Goal: Information Seeking & Learning: Learn about a topic

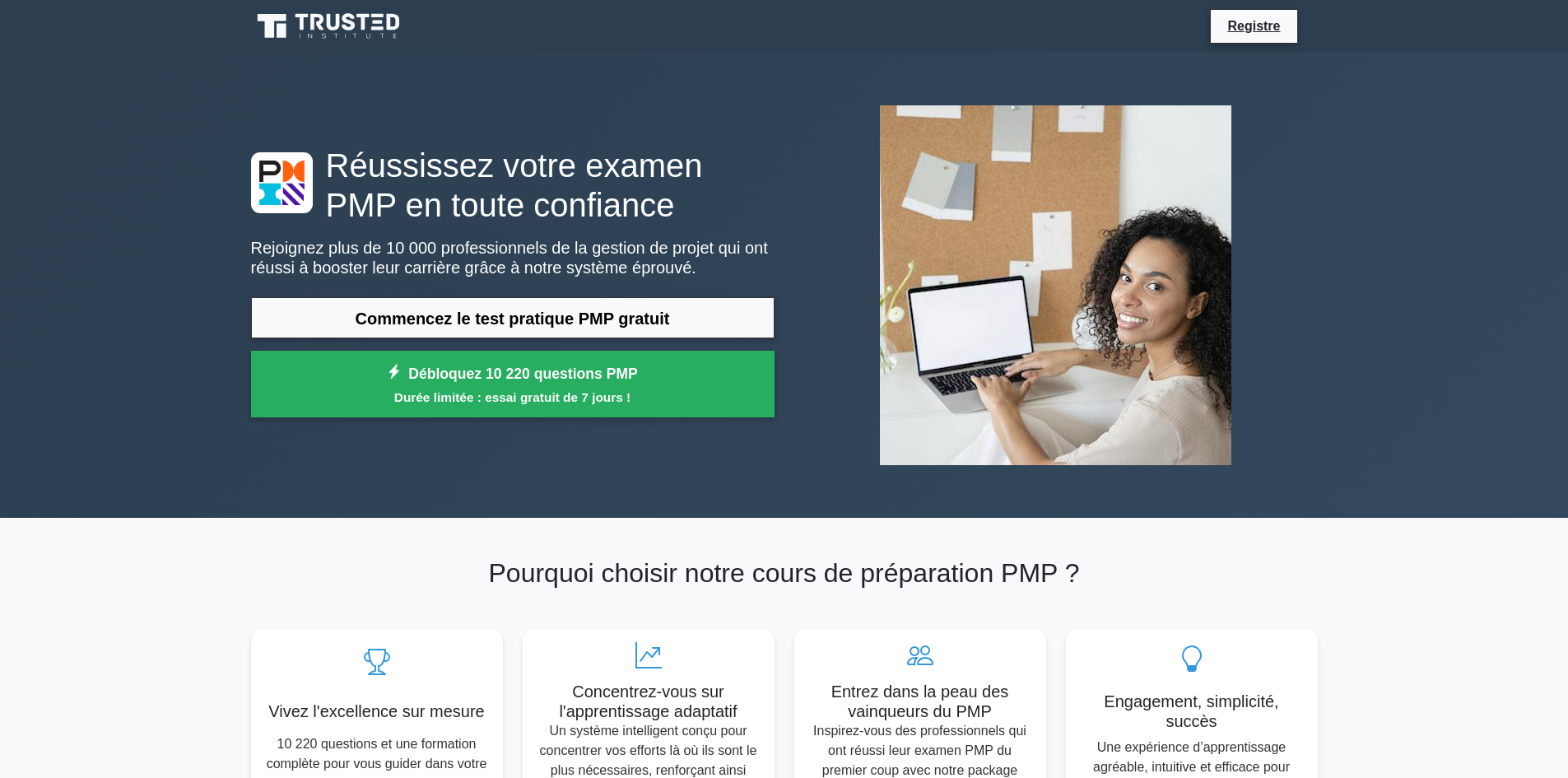
click at [717, 76] on div "Réussissez votre examen PMP en toute confiance Rejoignez plus de 10 000 profess…" at bounding box center [785, 285] width 1086 height 465
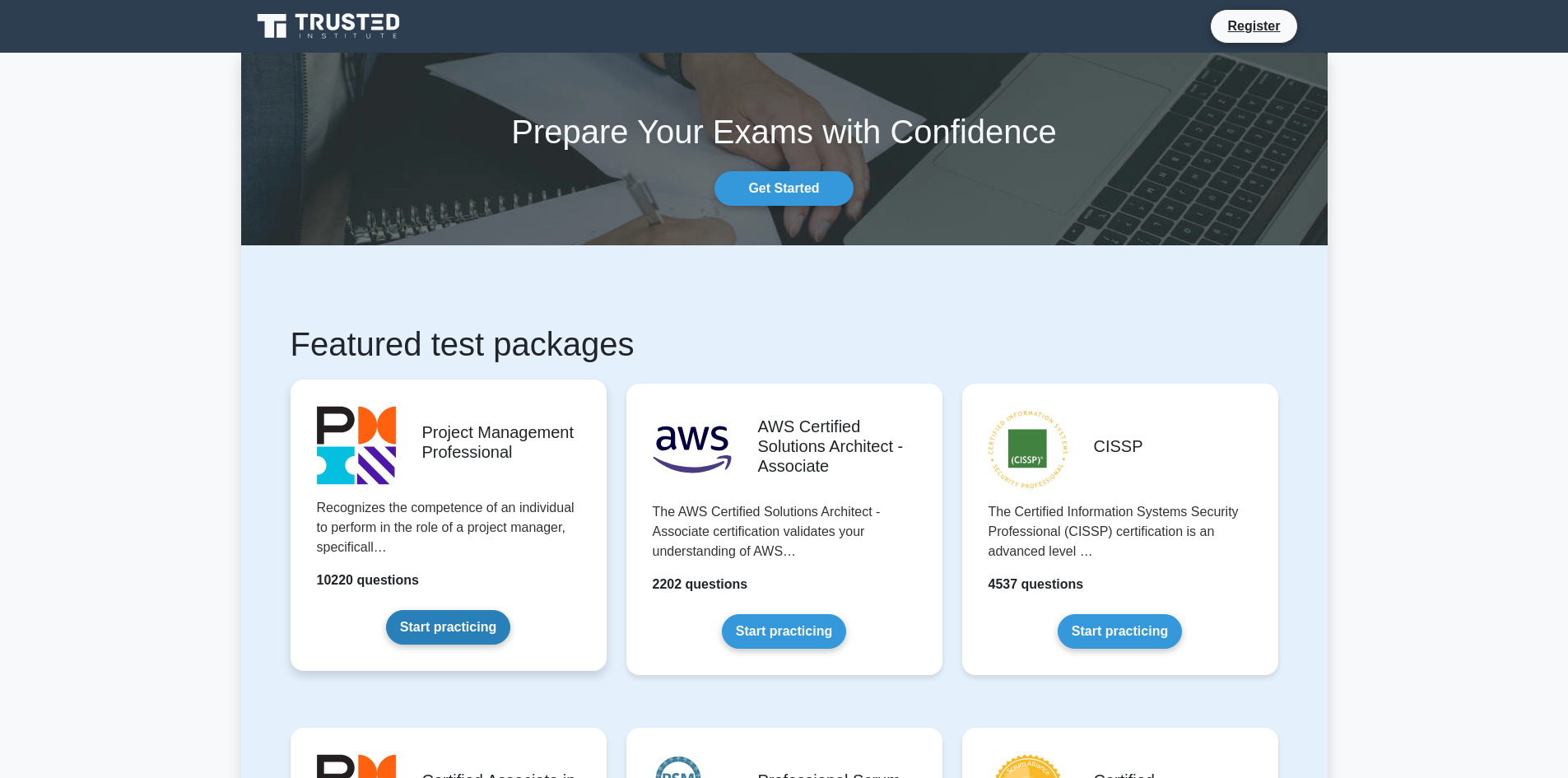
click at [461, 625] on link "Start practicing" at bounding box center [447, 627] width 124 height 35
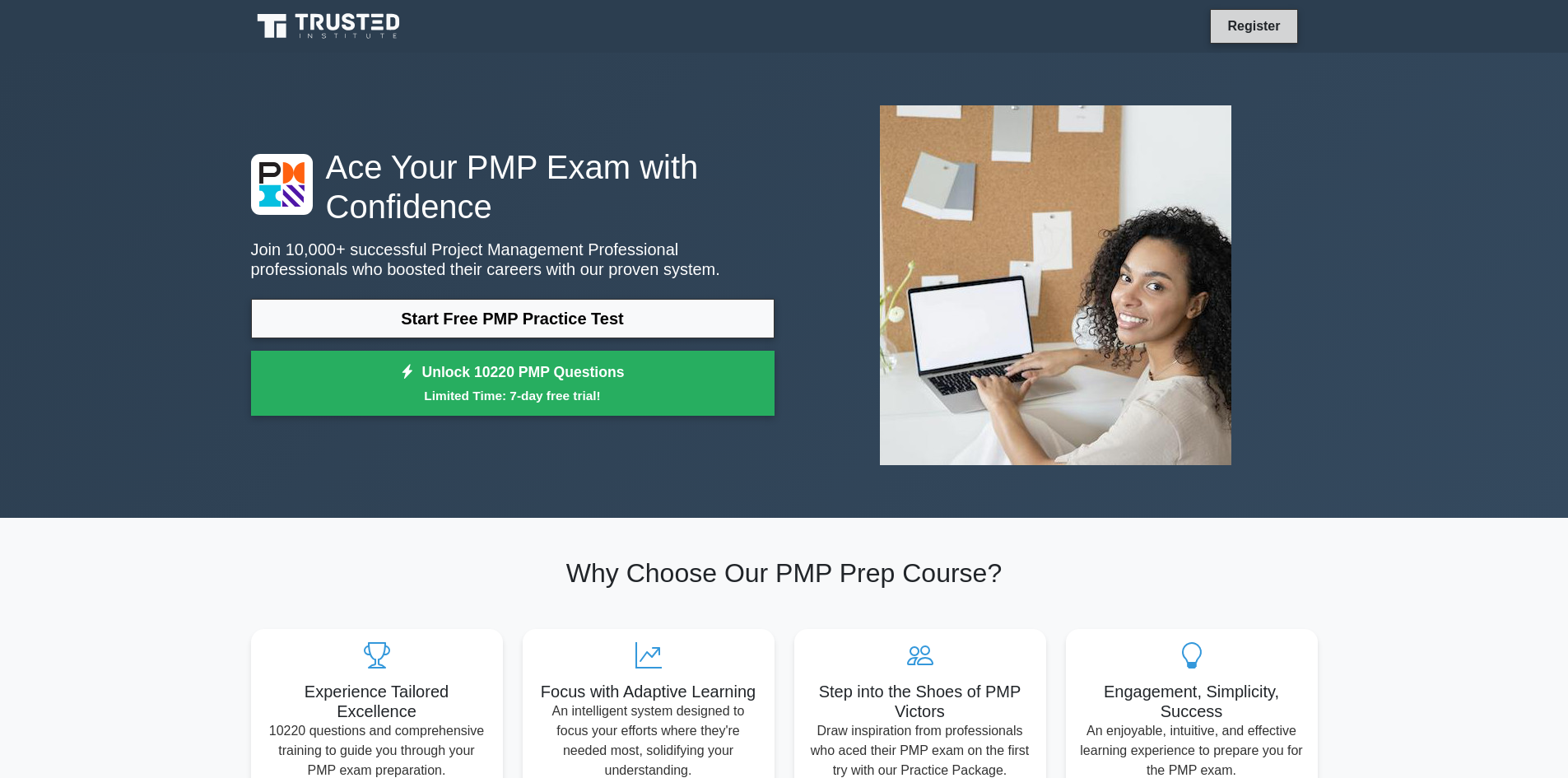
click at [1262, 18] on link "Register" at bounding box center [1253, 26] width 72 height 21
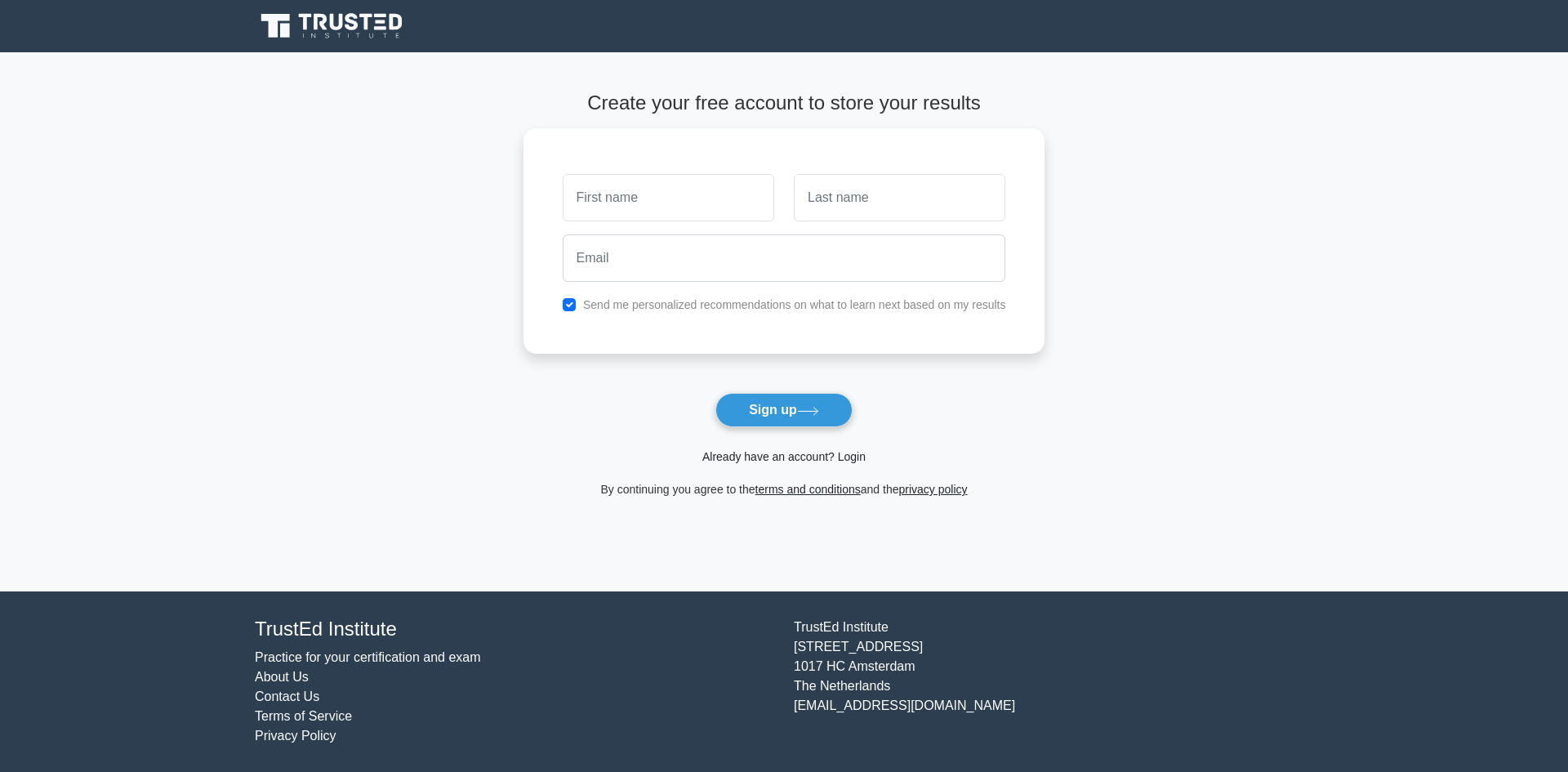
click at [770, 460] on link "Already have an account? Login" at bounding box center [784, 456] width 164 height 13
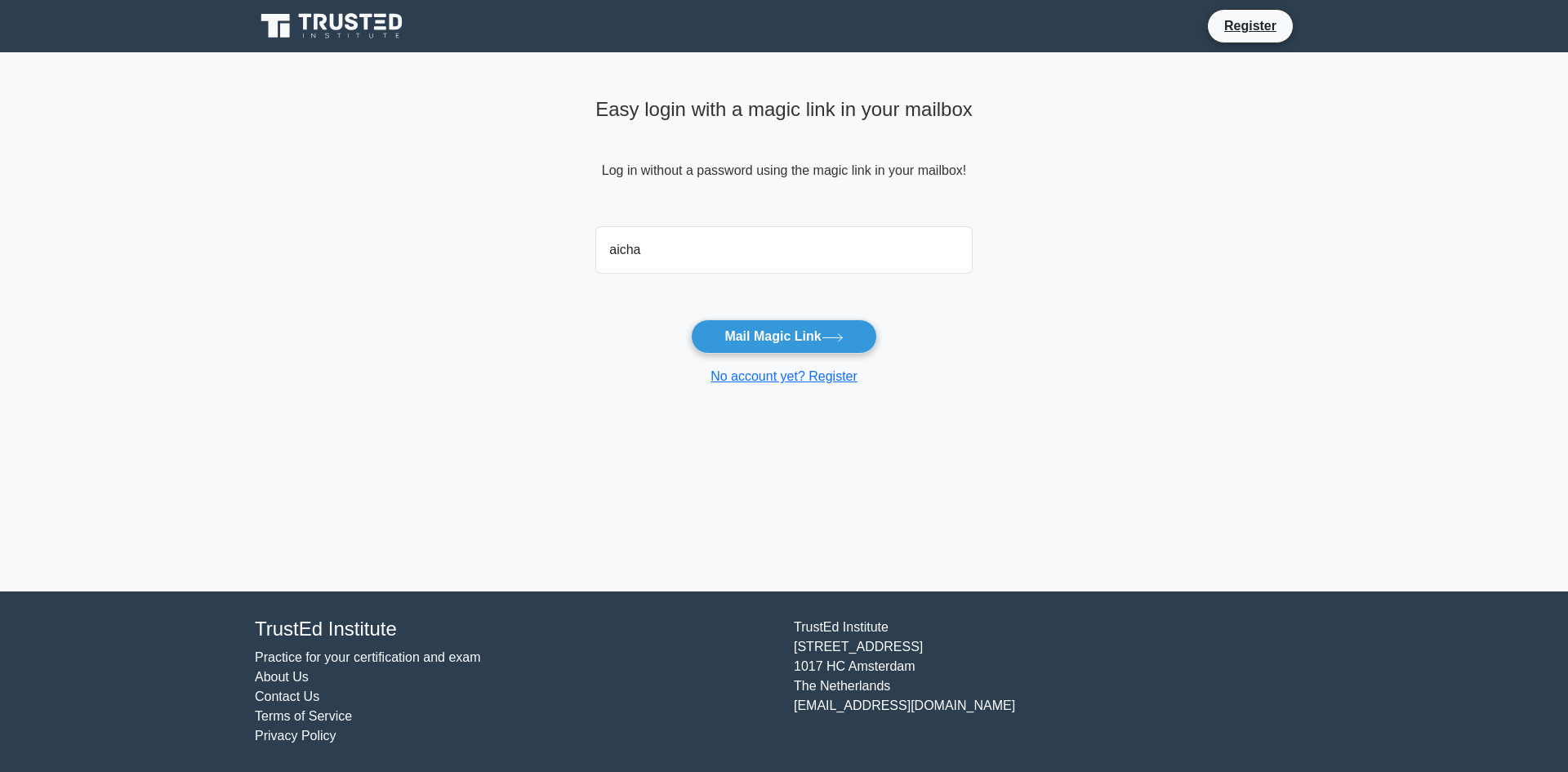
type input "aichafrikha5@gmail.com"
click at [785, 337] on button "Mail Magic Link" at bounding box center [784, 336] width 185 height 35
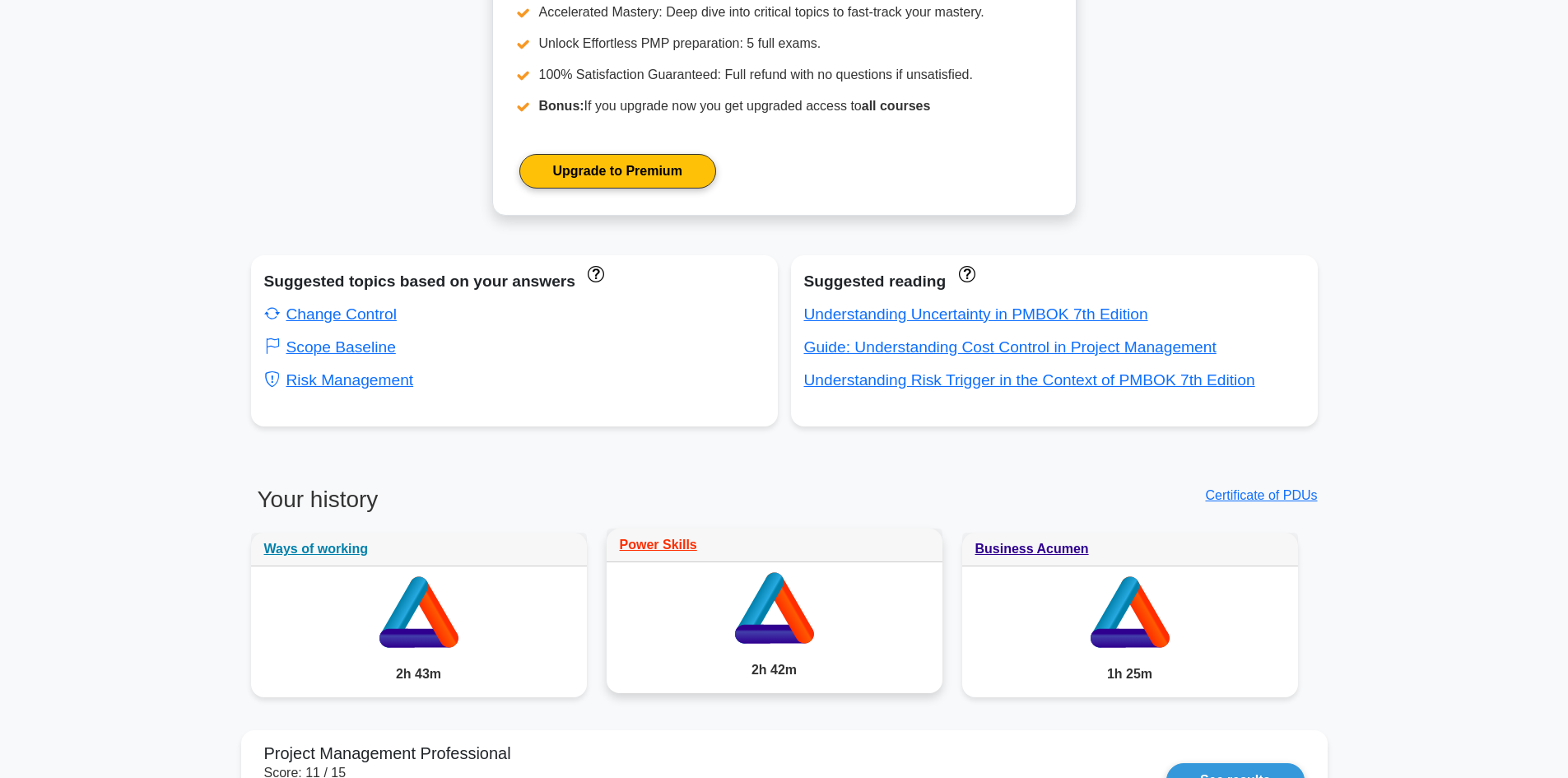
scroll to position [824, 0]
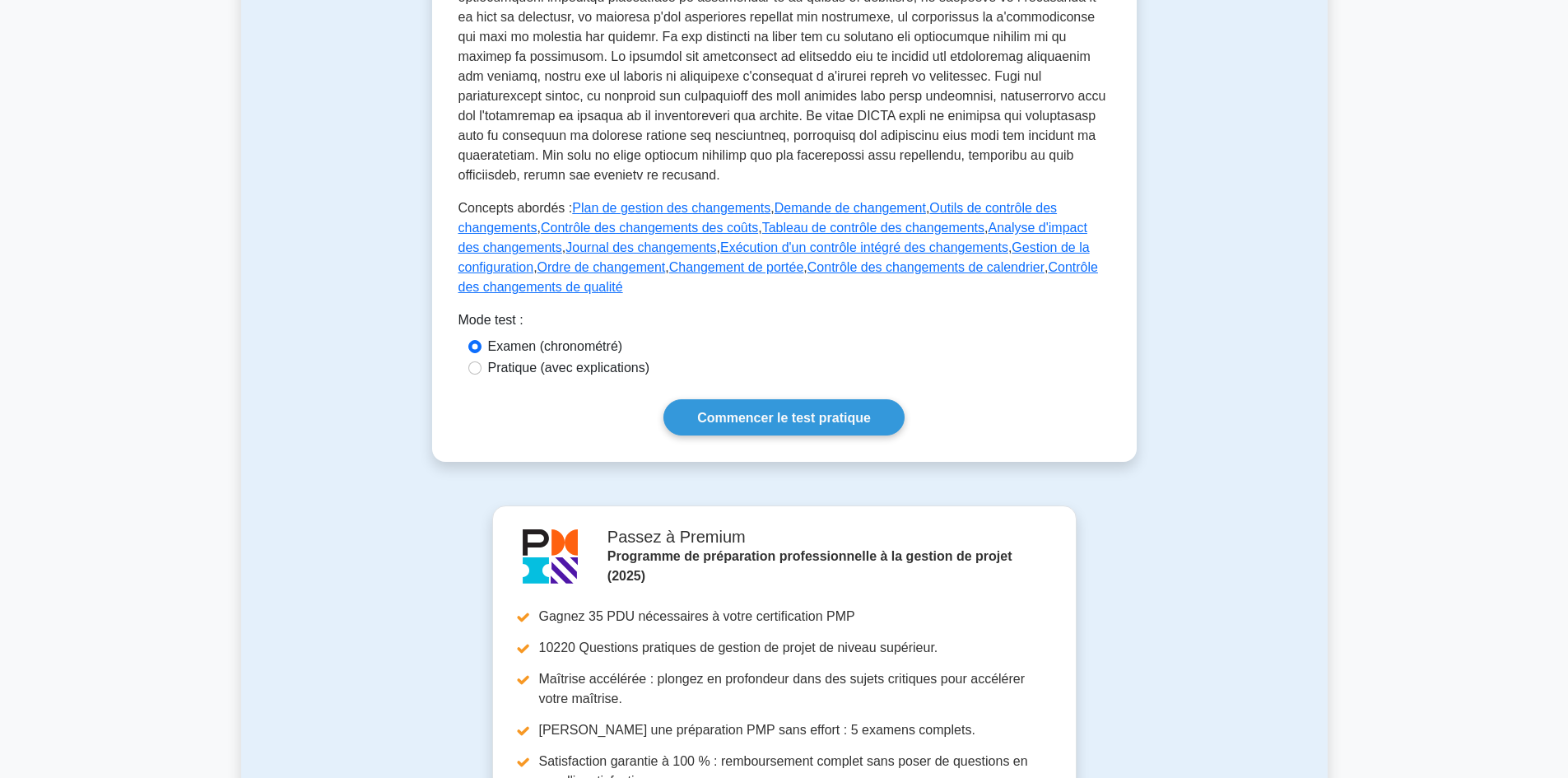
scroll to position [741, 0]
click at [829, 423] on font "Commencer le test pratique" at bounding box center [784, 416] width 173 height 14
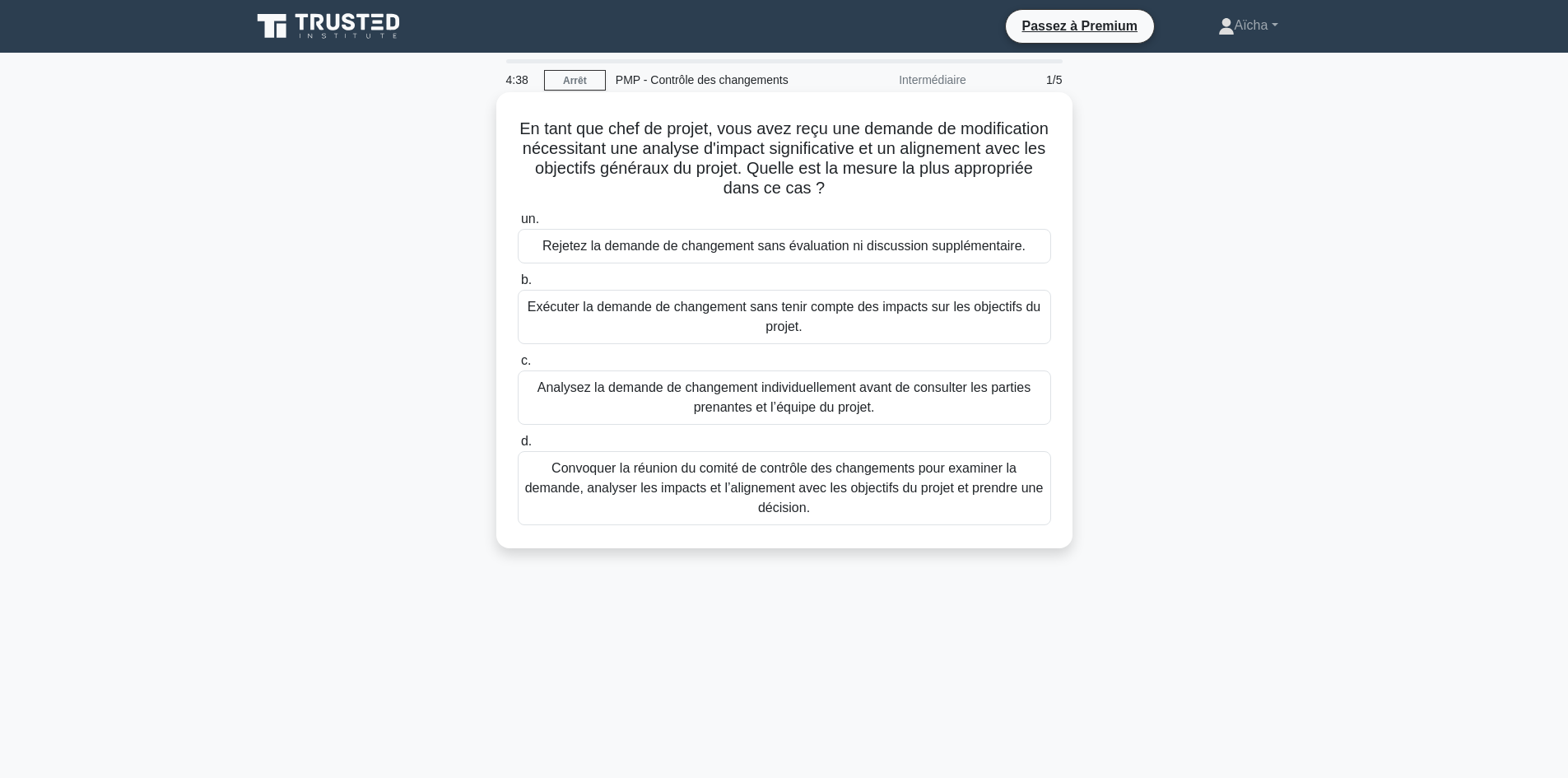
click at [809, 406] on font "Analysez la demande de changement individuellement avant de consulter les parti…" at bounding box center [784, 397] width 493 height 34
click at [518, 367] on input "c. Analysez la demande de changement individuellement avant de consulter les pa…" at bounding box center [518, 361] width 0 height 11
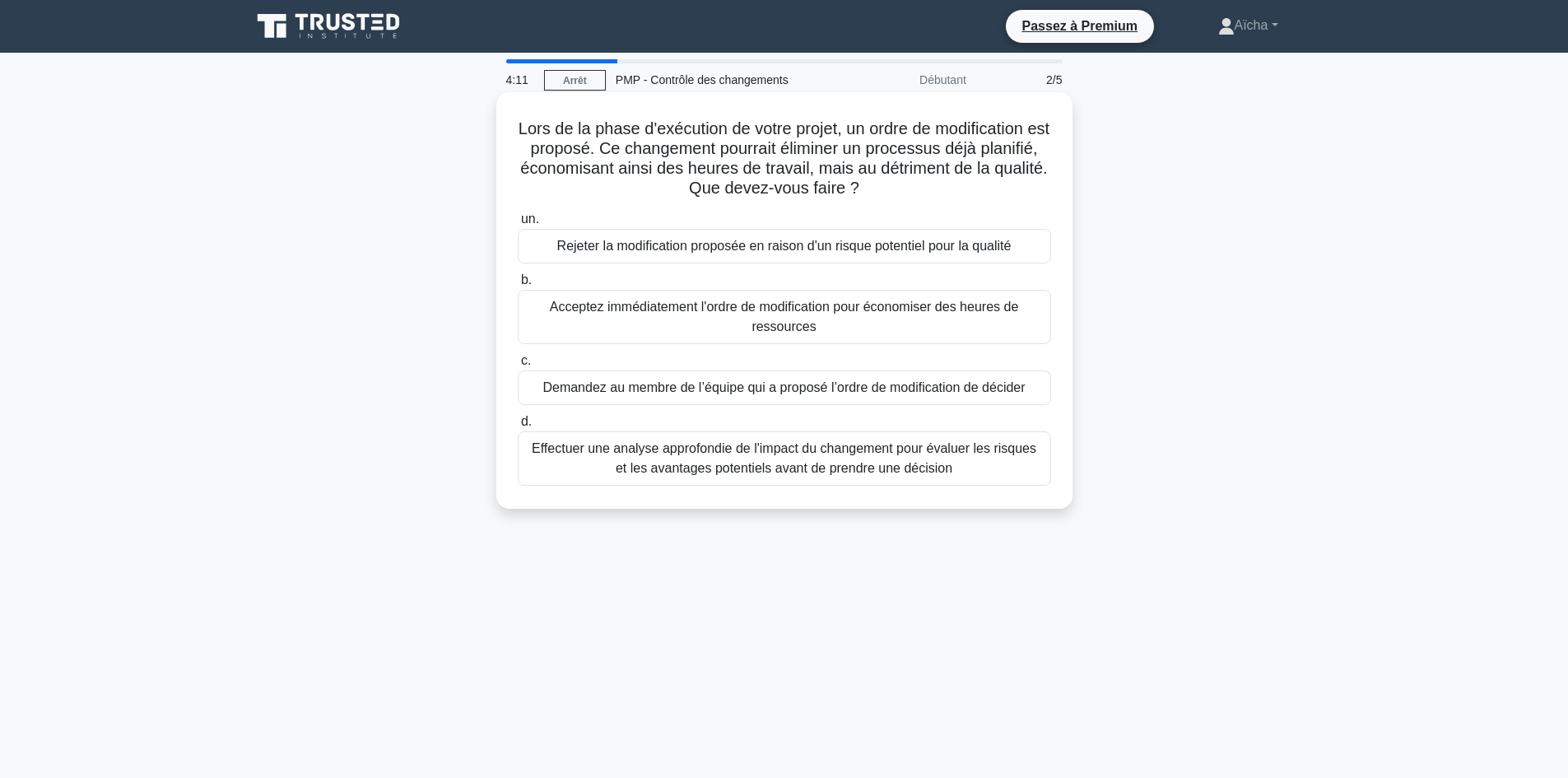
click at [727, 469] on font "Effectuer une analyse approfondie de l'impact du changement pour évaluer les ri…" at bounding box center [784, 458] width 505 height 34
click at [518, 427] on input "d. Effectuer une analyse approfondie de l'impact du changement pour évaluer les…" at bounding box center [518, 421] width 0 height 11
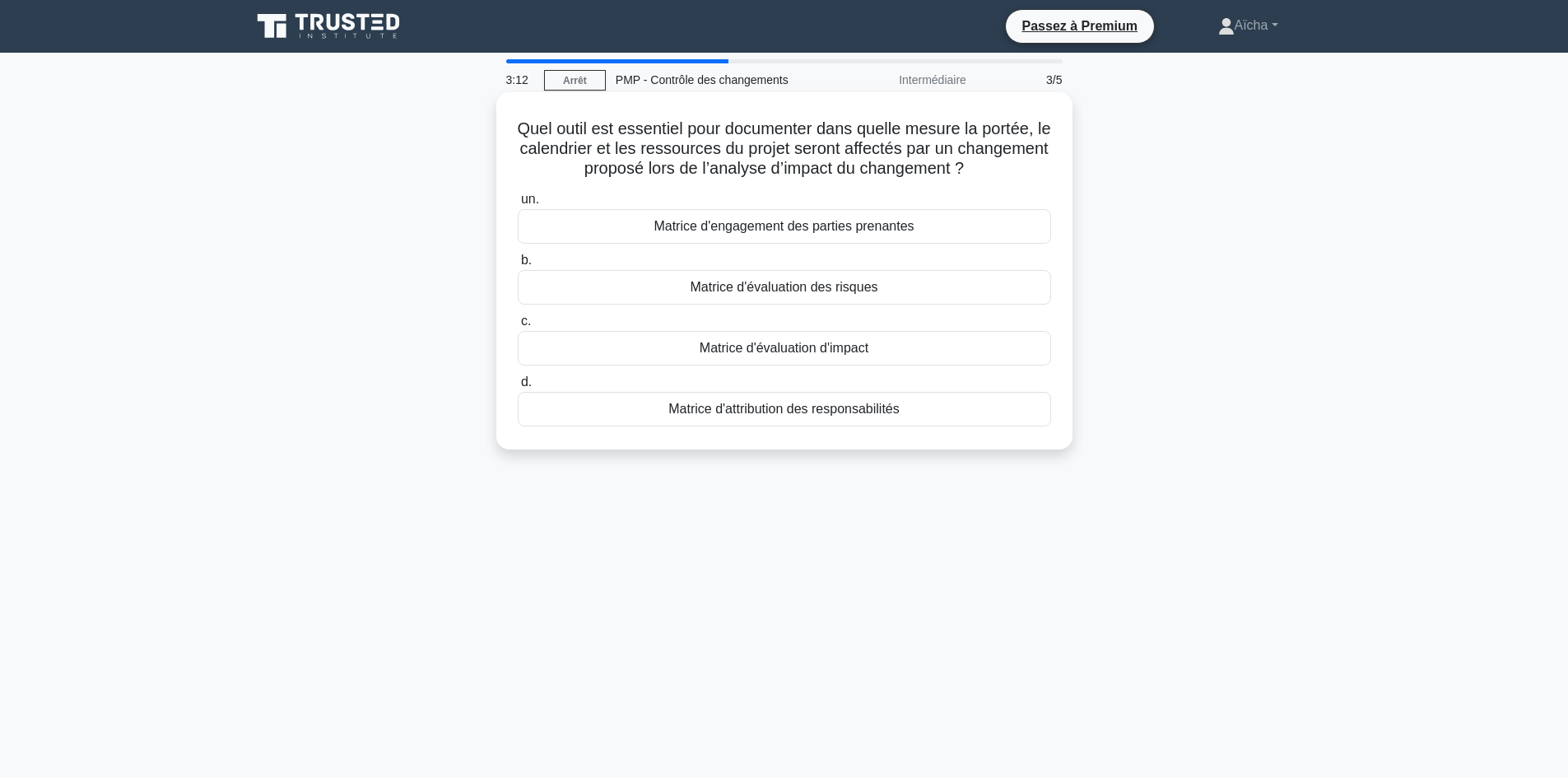
click at [796, 348] on font "Matrice d'évaluation d'impact" at bounding box center [784, 347] width 169 height 14
click at [518, 327] on input "c. Matrice d'évaluation d'impact" at bounding box center [518, 321] width 0 height 11
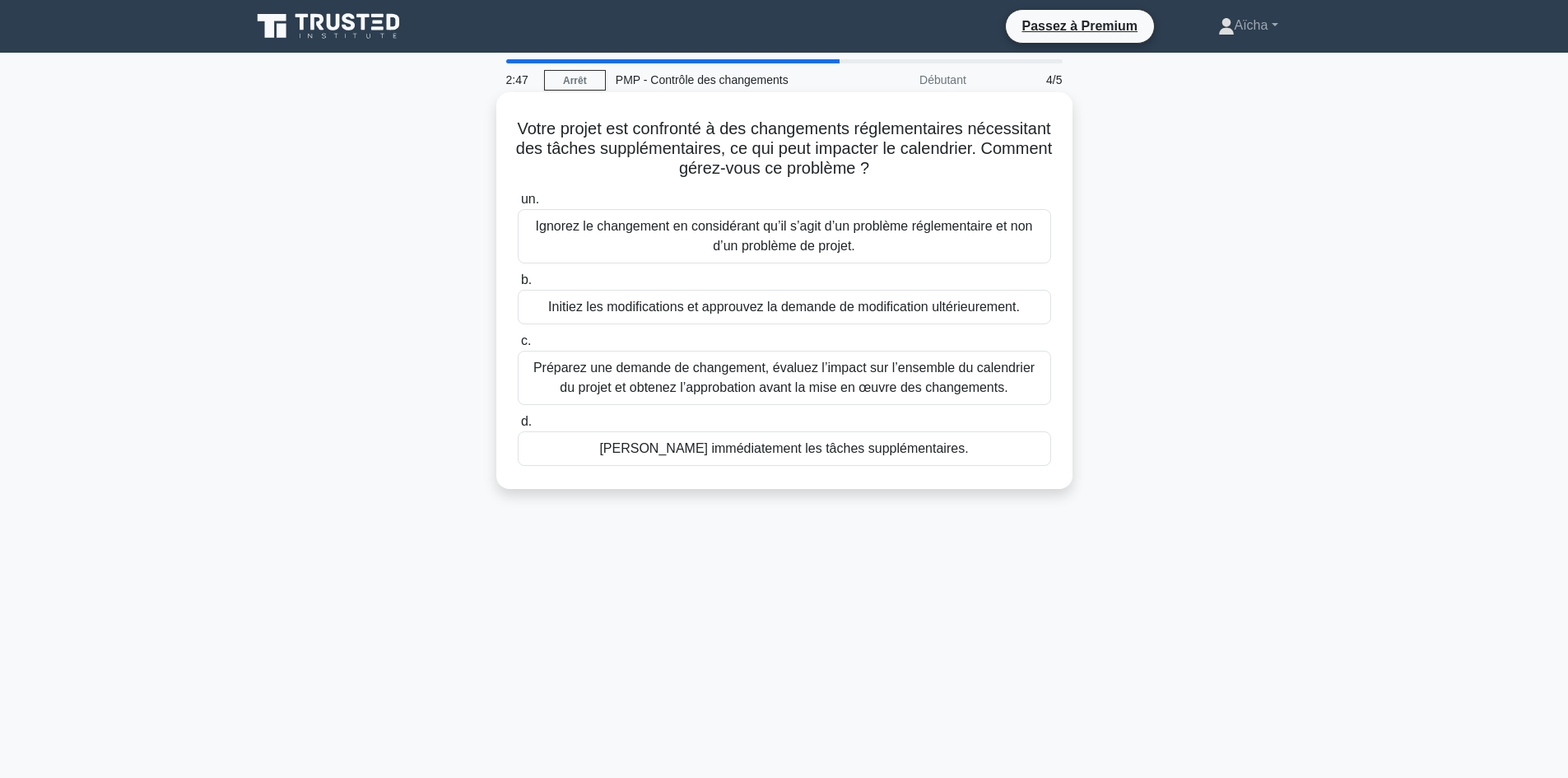
click at [682, 381] on font "Préparez une demande de changement, évaluez l’impact sur l’ensemble du calendri…" at bounding box center [784, 377] width 502 height 34
click at [518, 347] on input "c. Préparez une demande de changement, évaluez l’impact sur l’ensemble du calen…" at bounding box center [518, 341] width 0 height 11
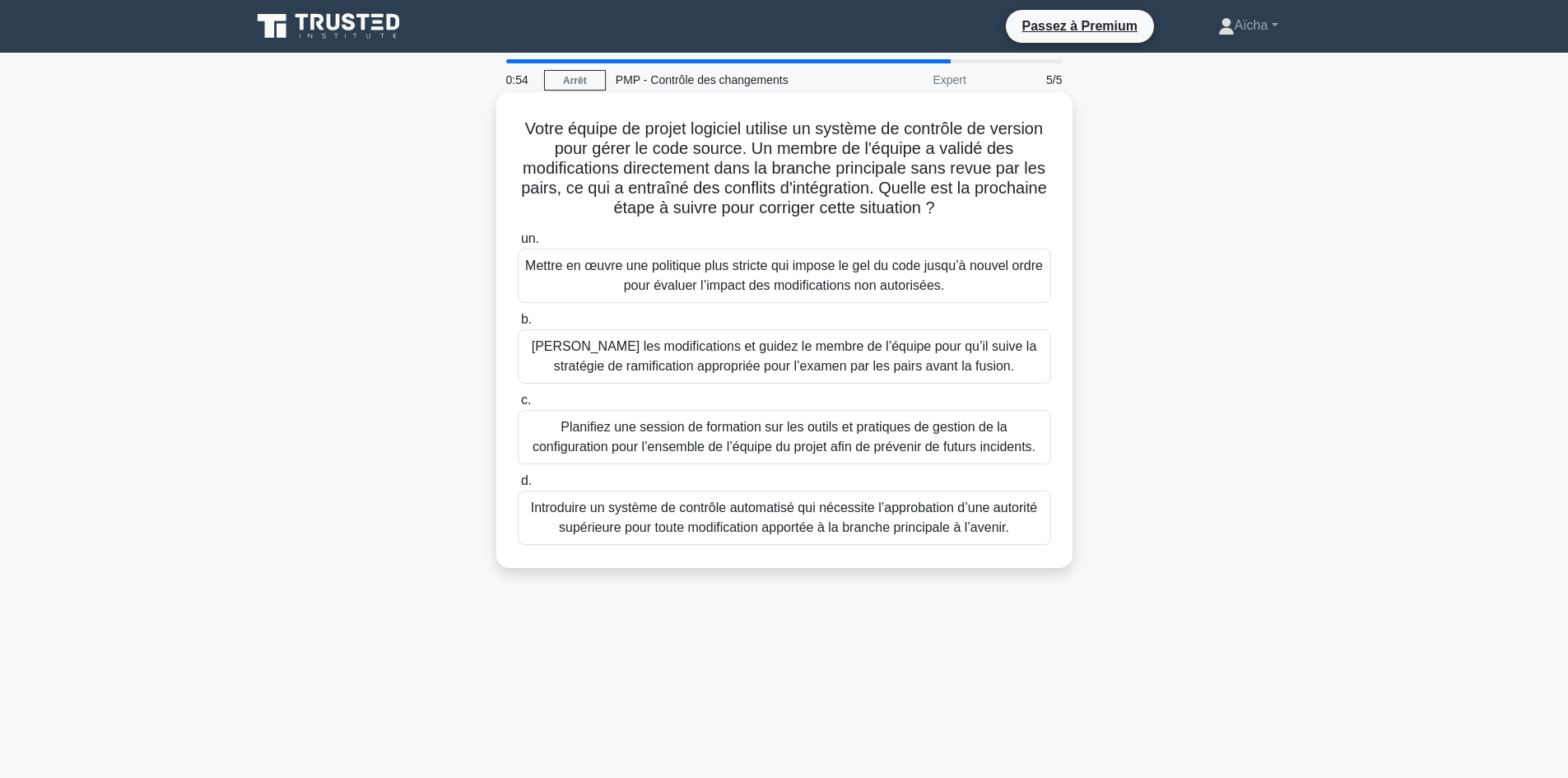
click at [732, 436] on font "Planifiez une session de formation sur les outils et pratiques de gestion de la…" at bounding box center [784, 436] width 503 height 34
click at [518, 406] on input "c. Planifiez une session de formation sur les outils et pratiques de gestion de…" at bounding box center [518, 400] width 0 height 11
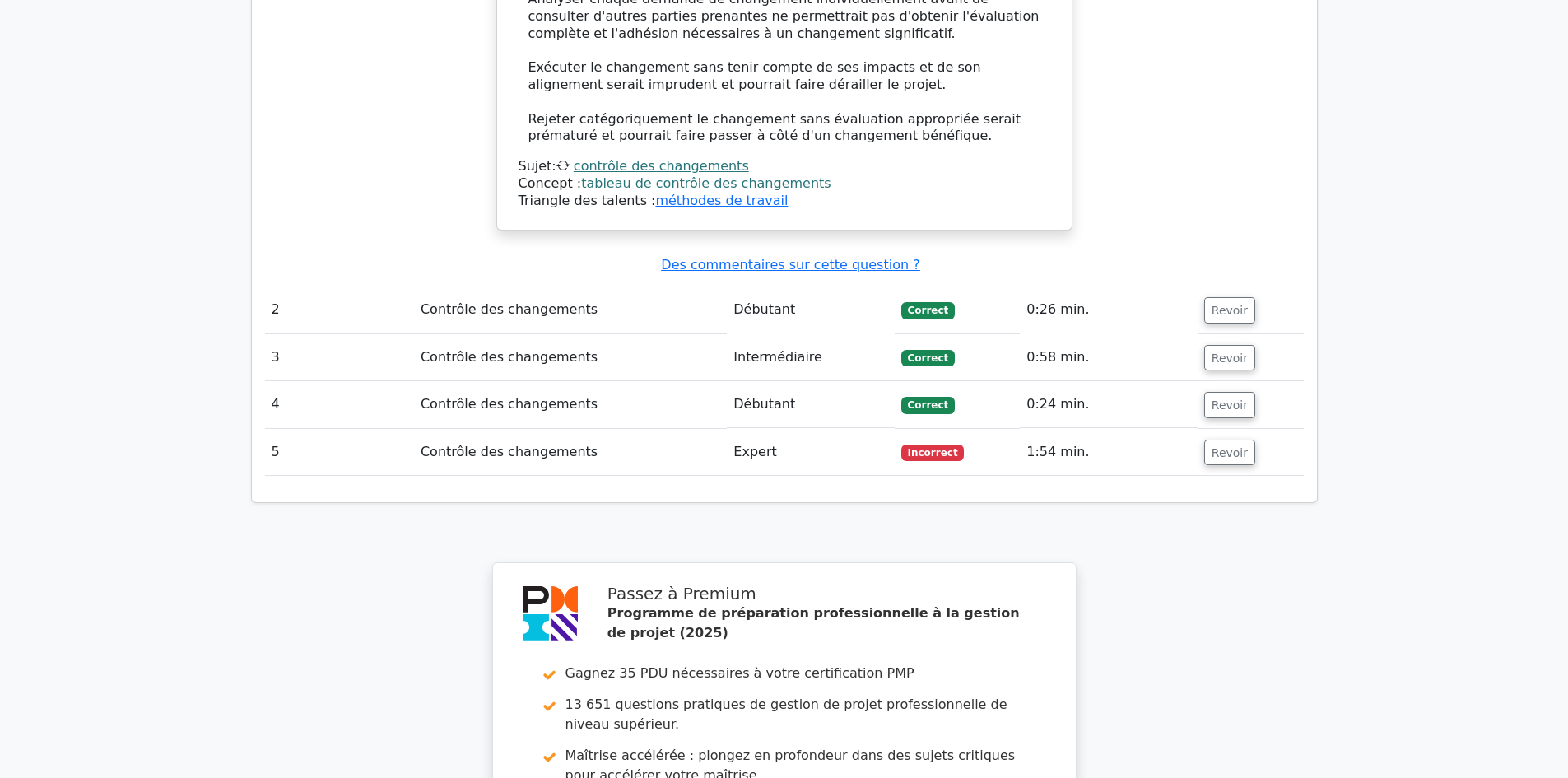
scroll to position [2016, 0]
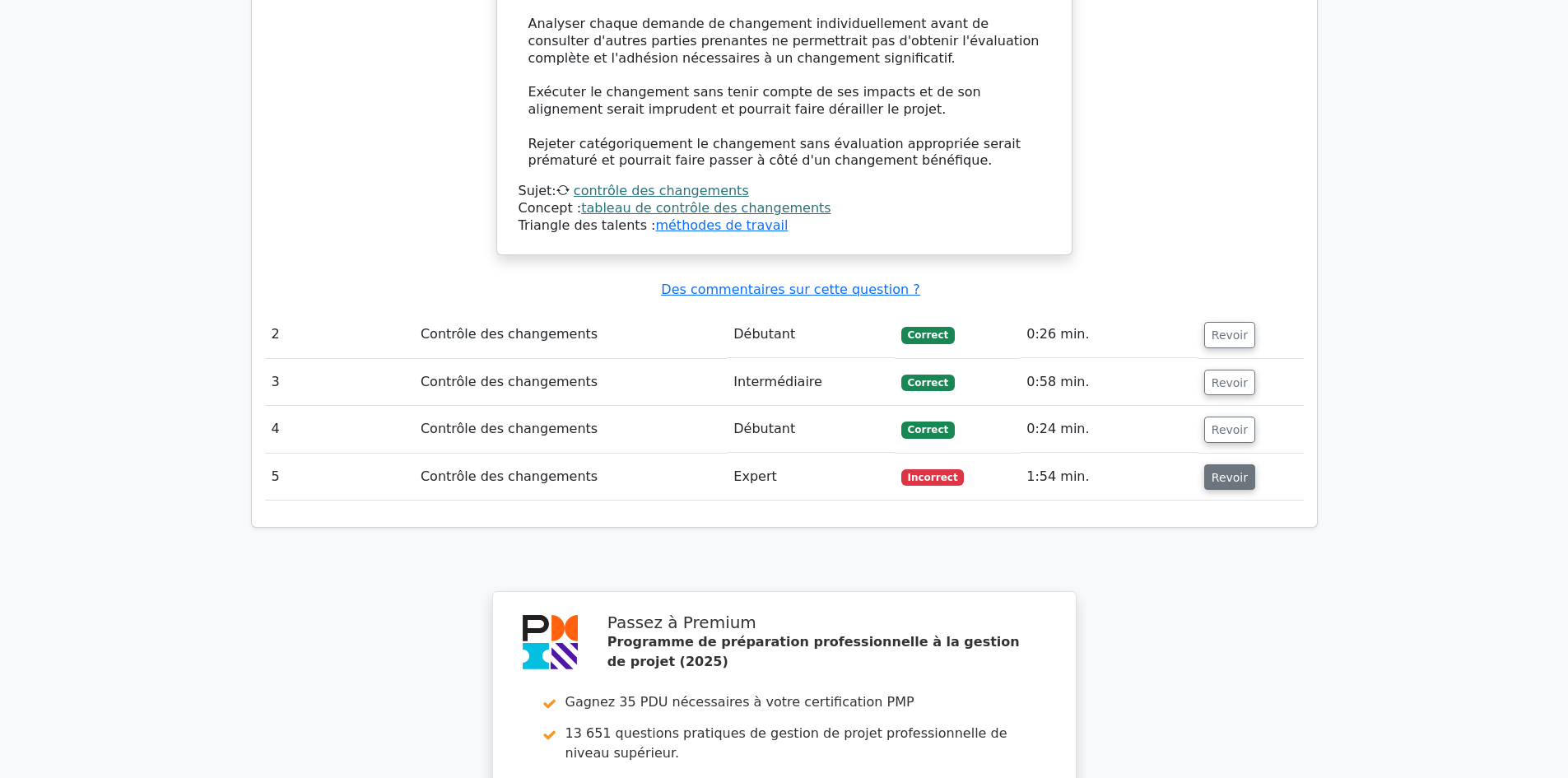
click at [1232, 470] on font "Revoir" at bounding box center [1229, 476] width 36 height 13
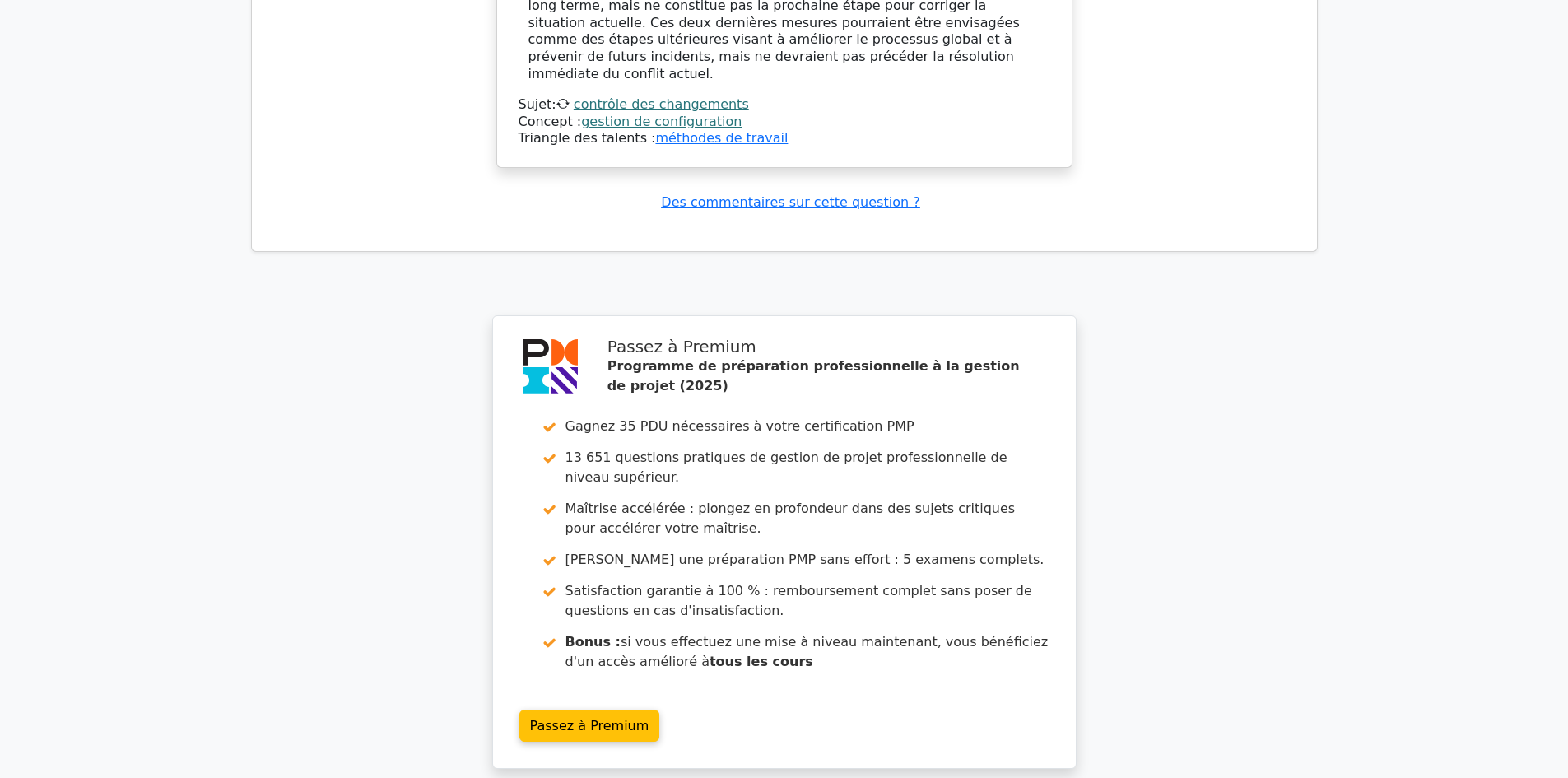
scroll to position [3611, 0]
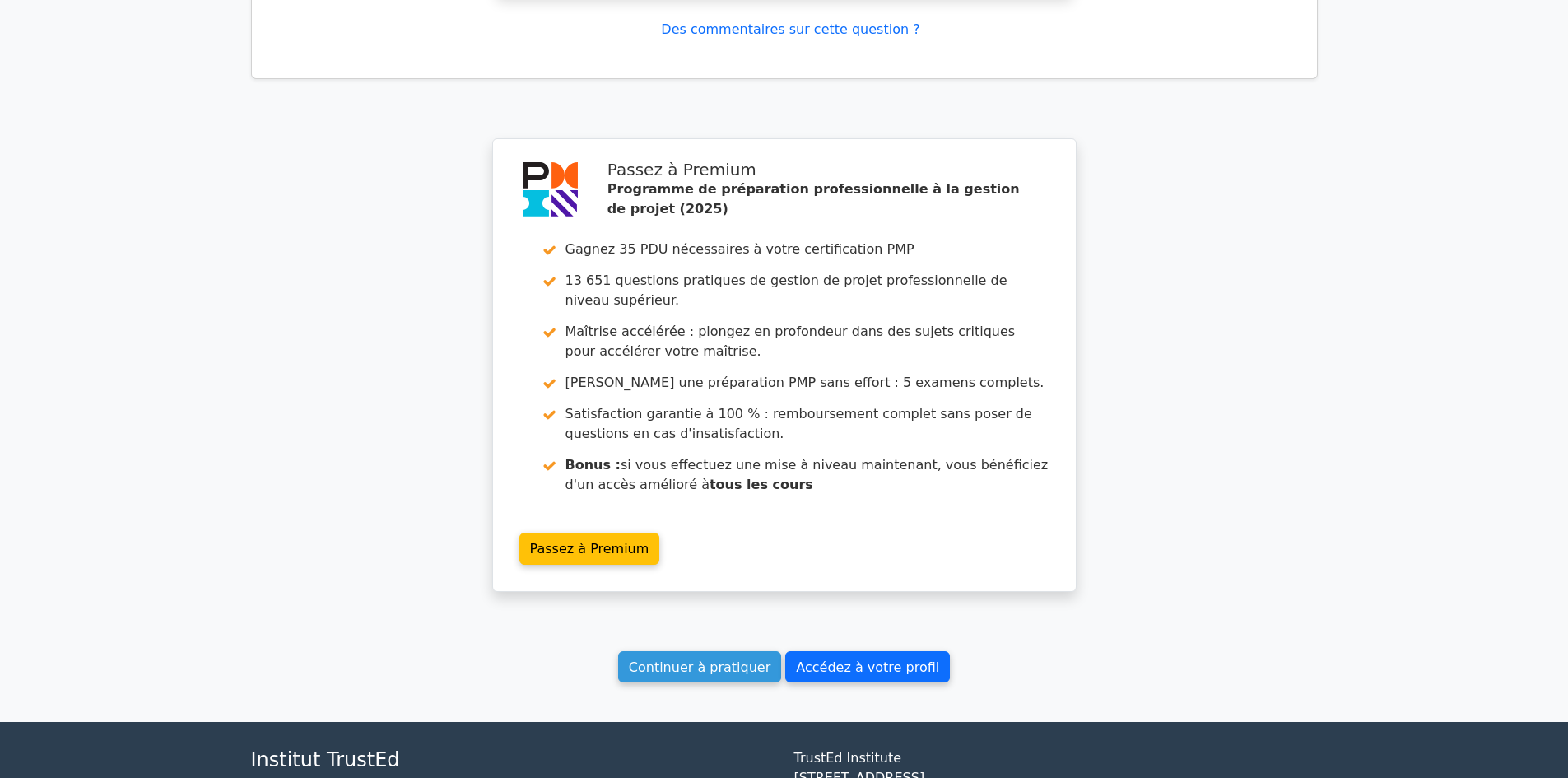
click at [848, 658] on font "Accédez à votre profil" at bounding box center [868, 666] width 143 height 16
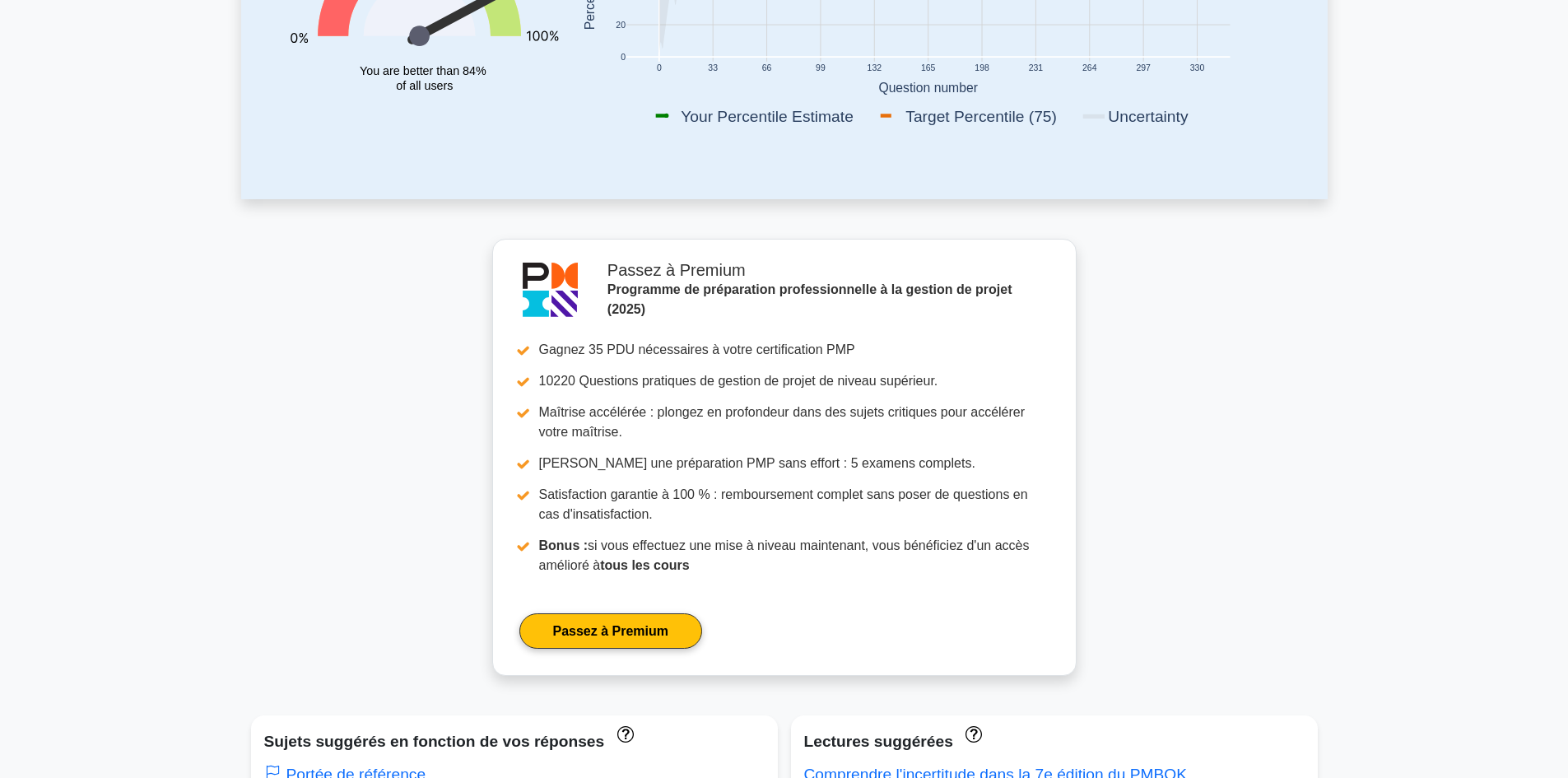
scroll to position [741, 0]
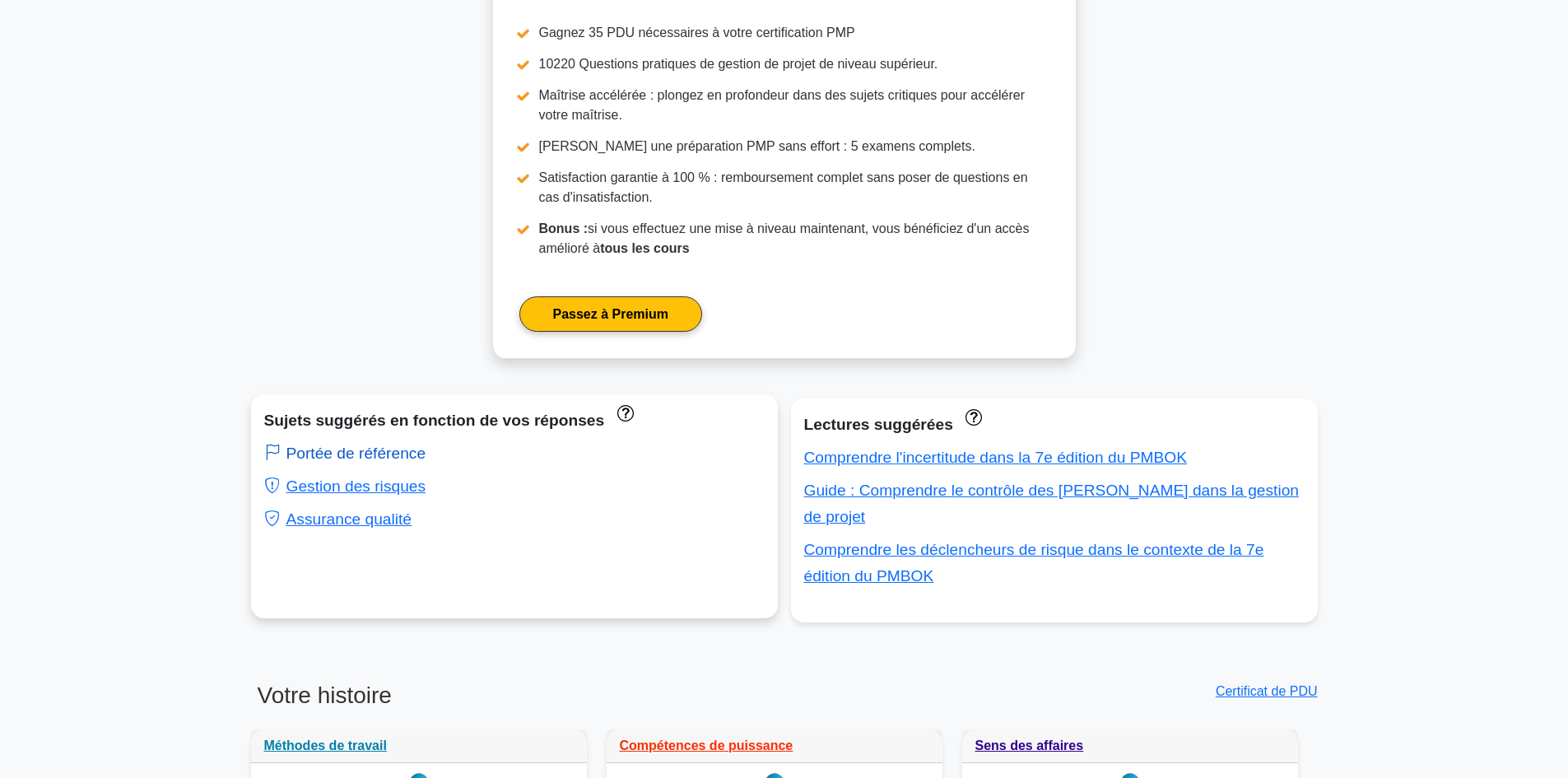
click at [362, 459] on font "Portée de référence" at bounding box center [357, 453] width 140 height 17
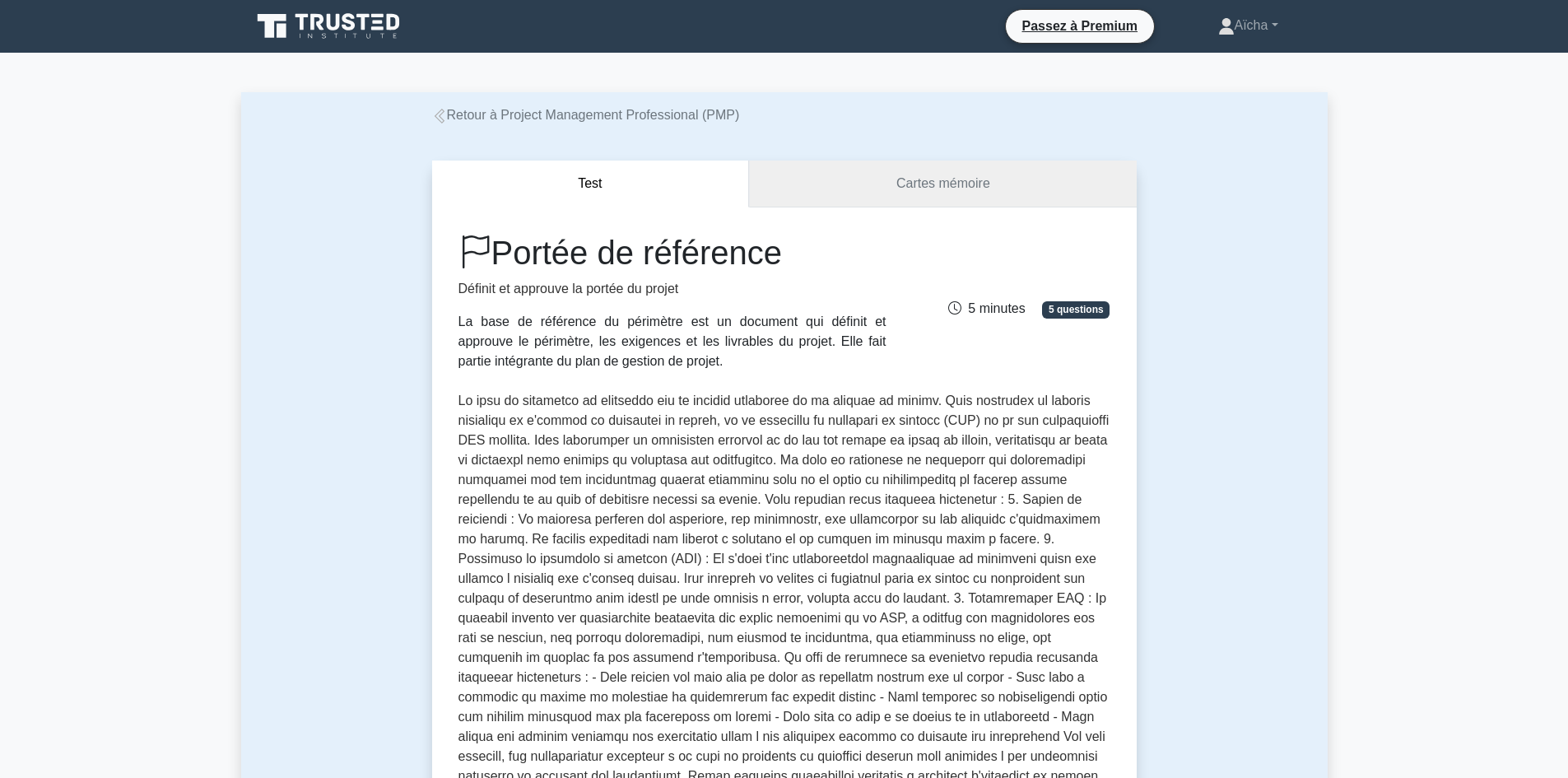
click at [943, 182] on font "Cartes mémoire" at bounding box center [943, 182] width 94 height 14
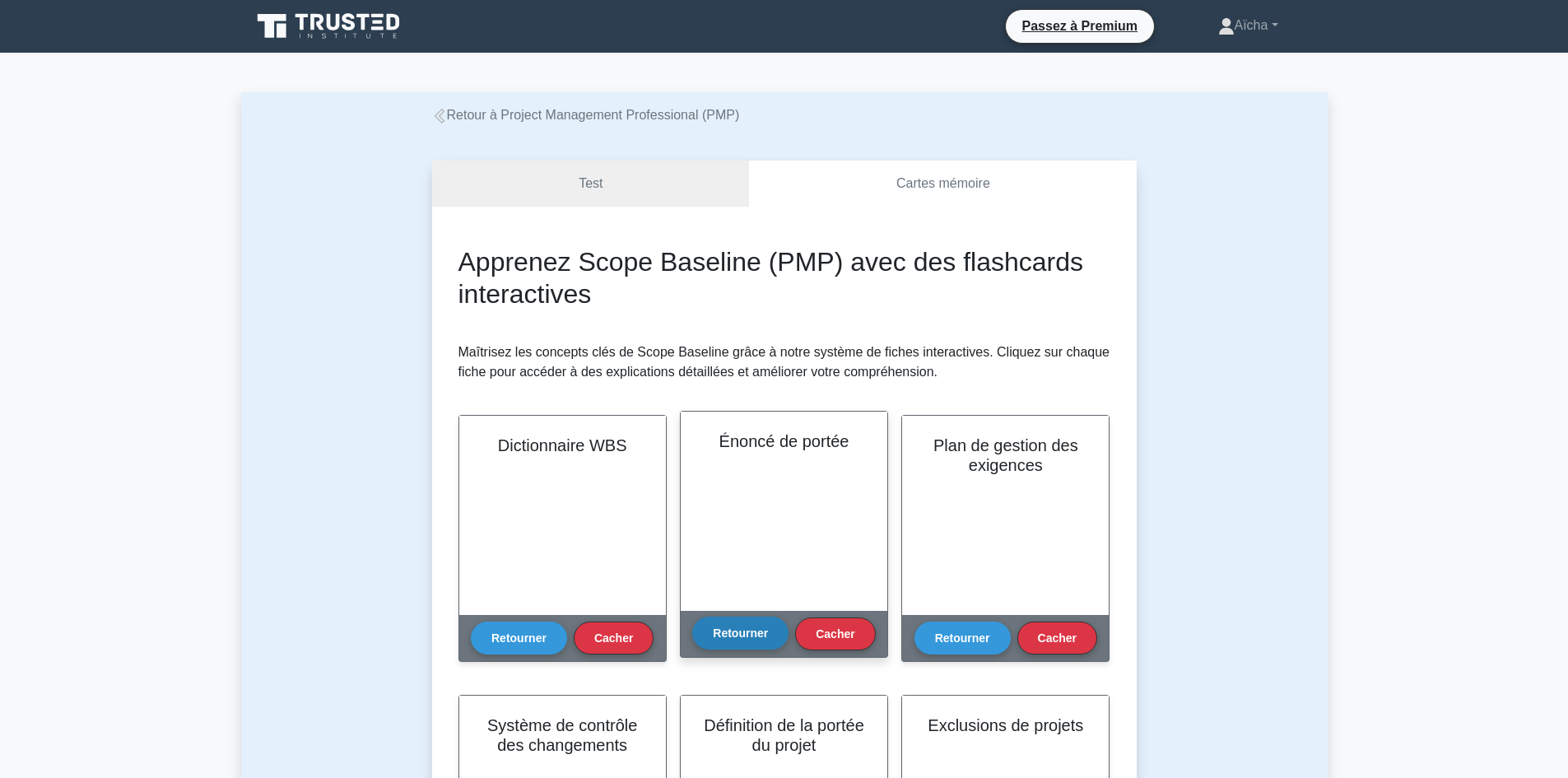
click at [752, 638] on font "Retourner" at bounding box center [741, 633] width 55 height 13
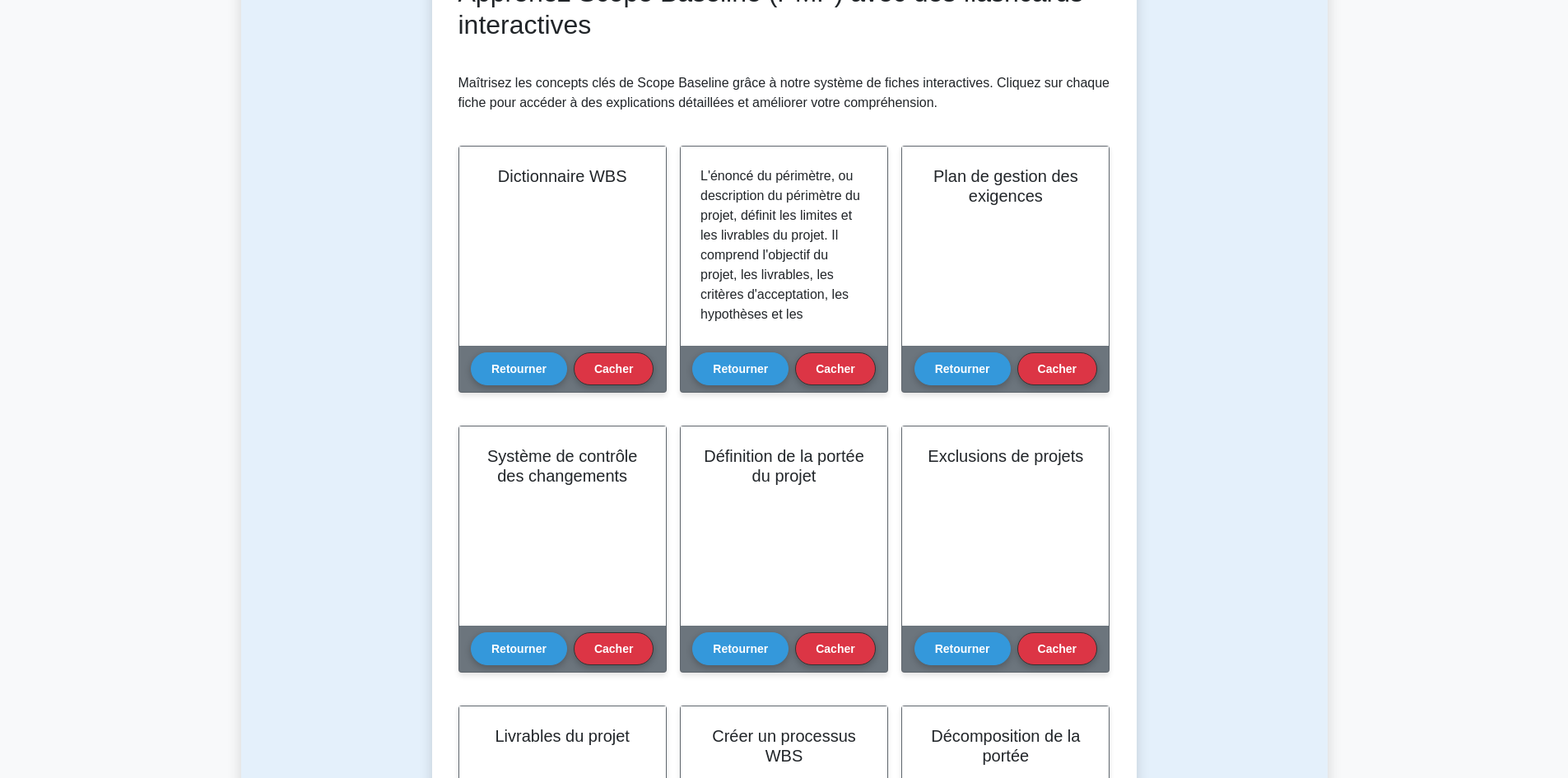
scroll to position [247, 0]
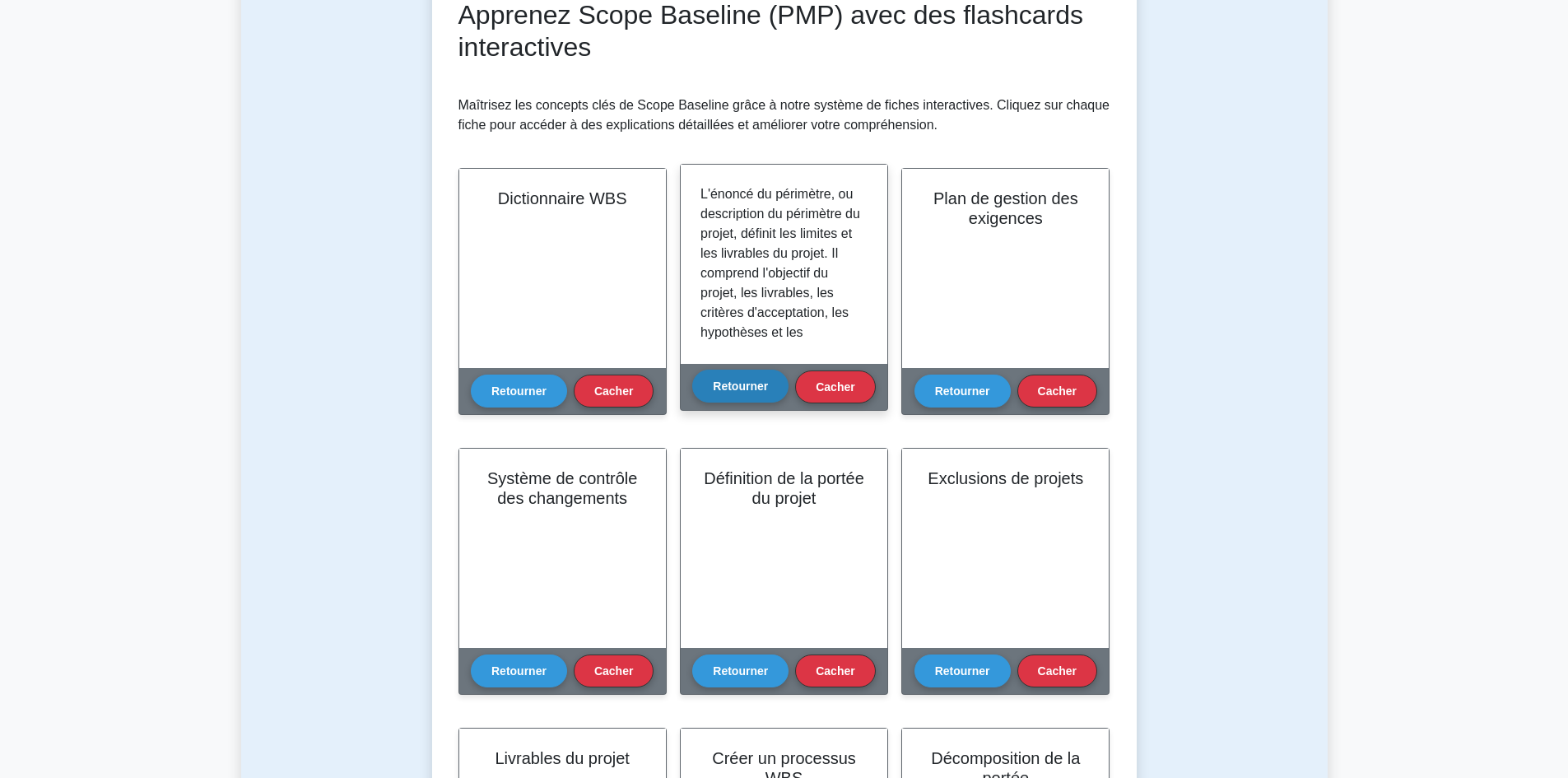
click at [765, 381] on font "Retourner" at bounding box center [741, 387] width 55 height 13
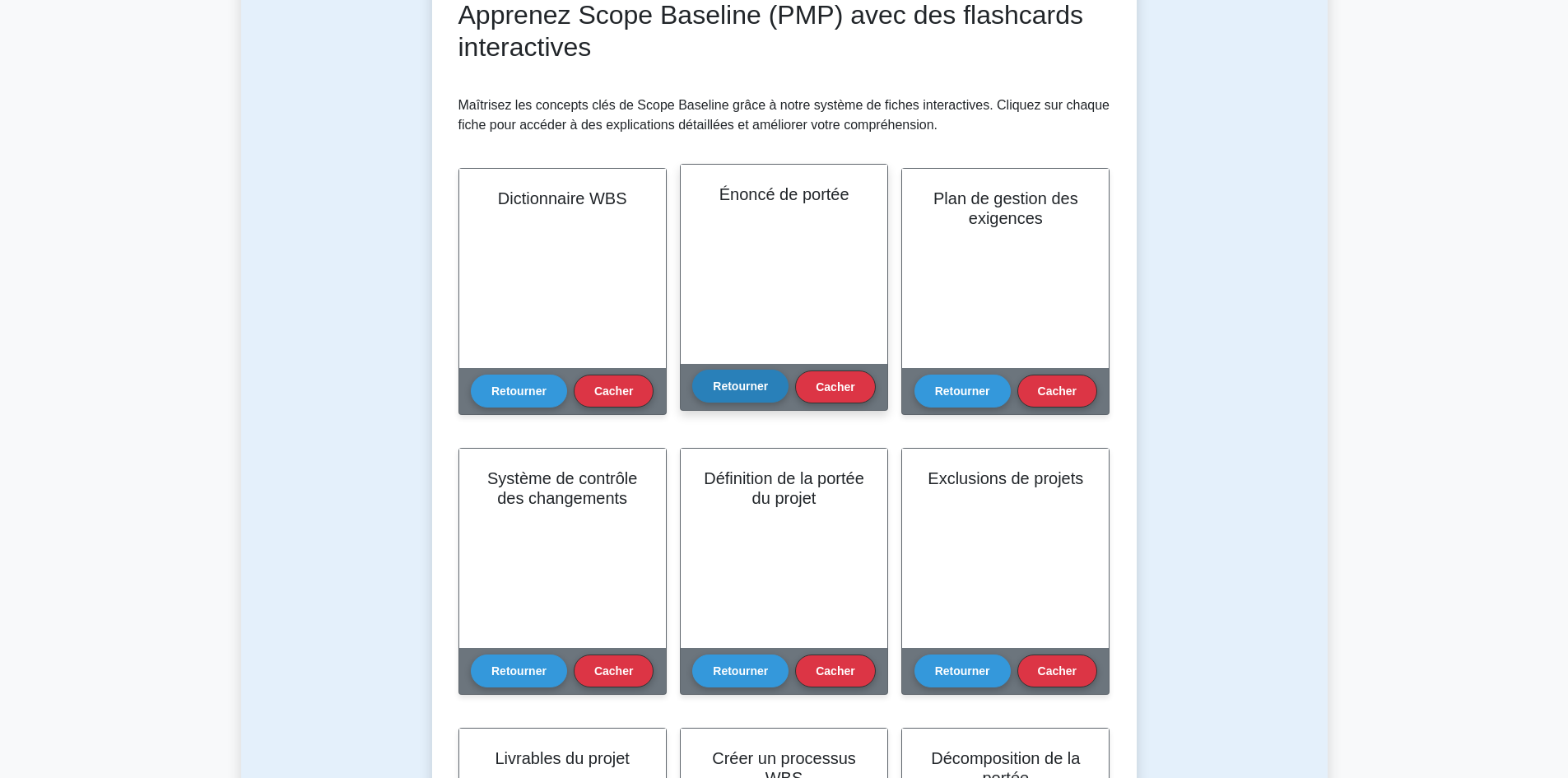
click at [765, 381] on font "Retourner" at bounding box center [741, 387] width 55 height 13
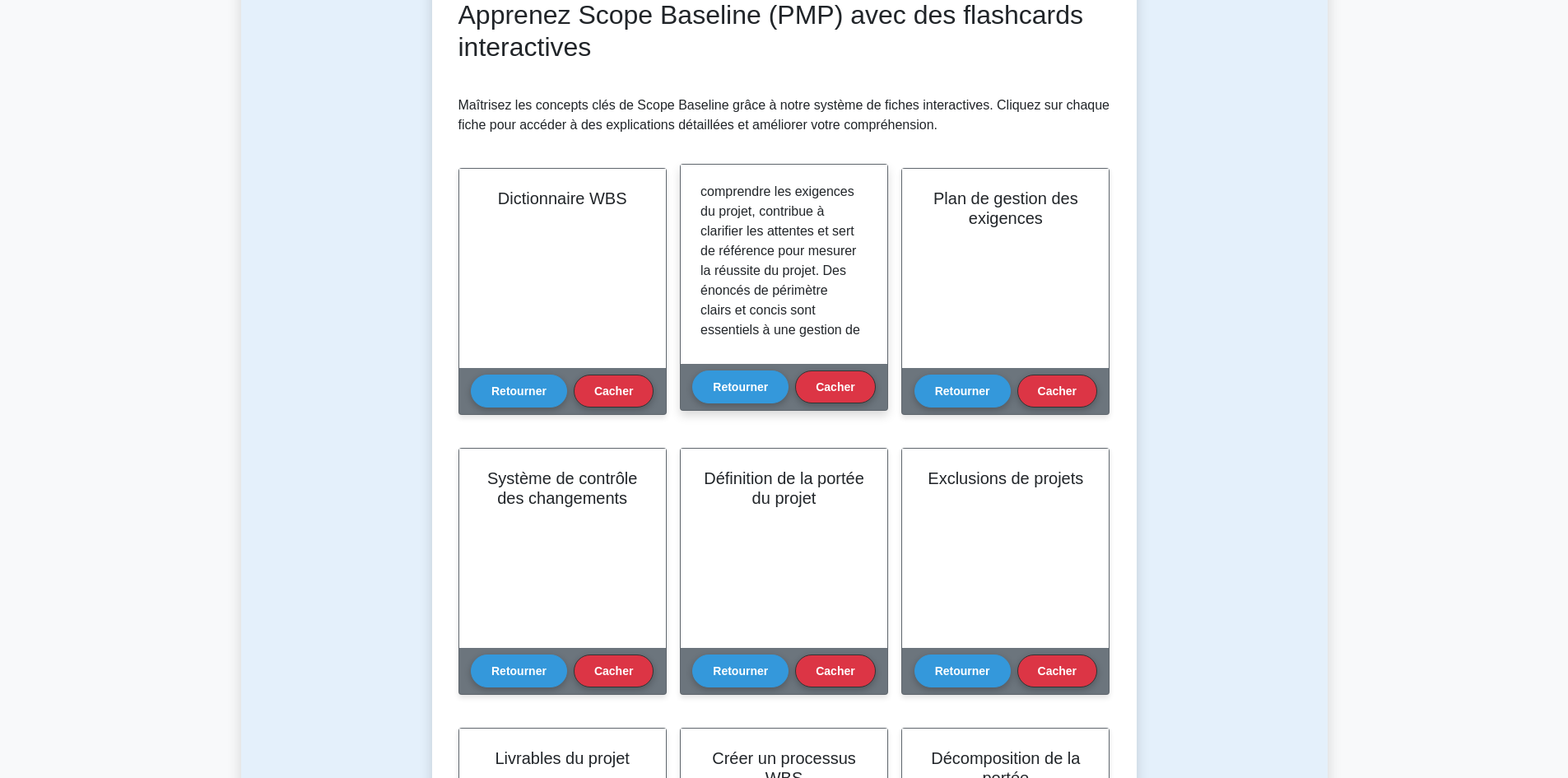
scroll to position [272, 0]
click at [732, 385] on font "Retourner" at bounding box center [741, 387] width 55 height 13
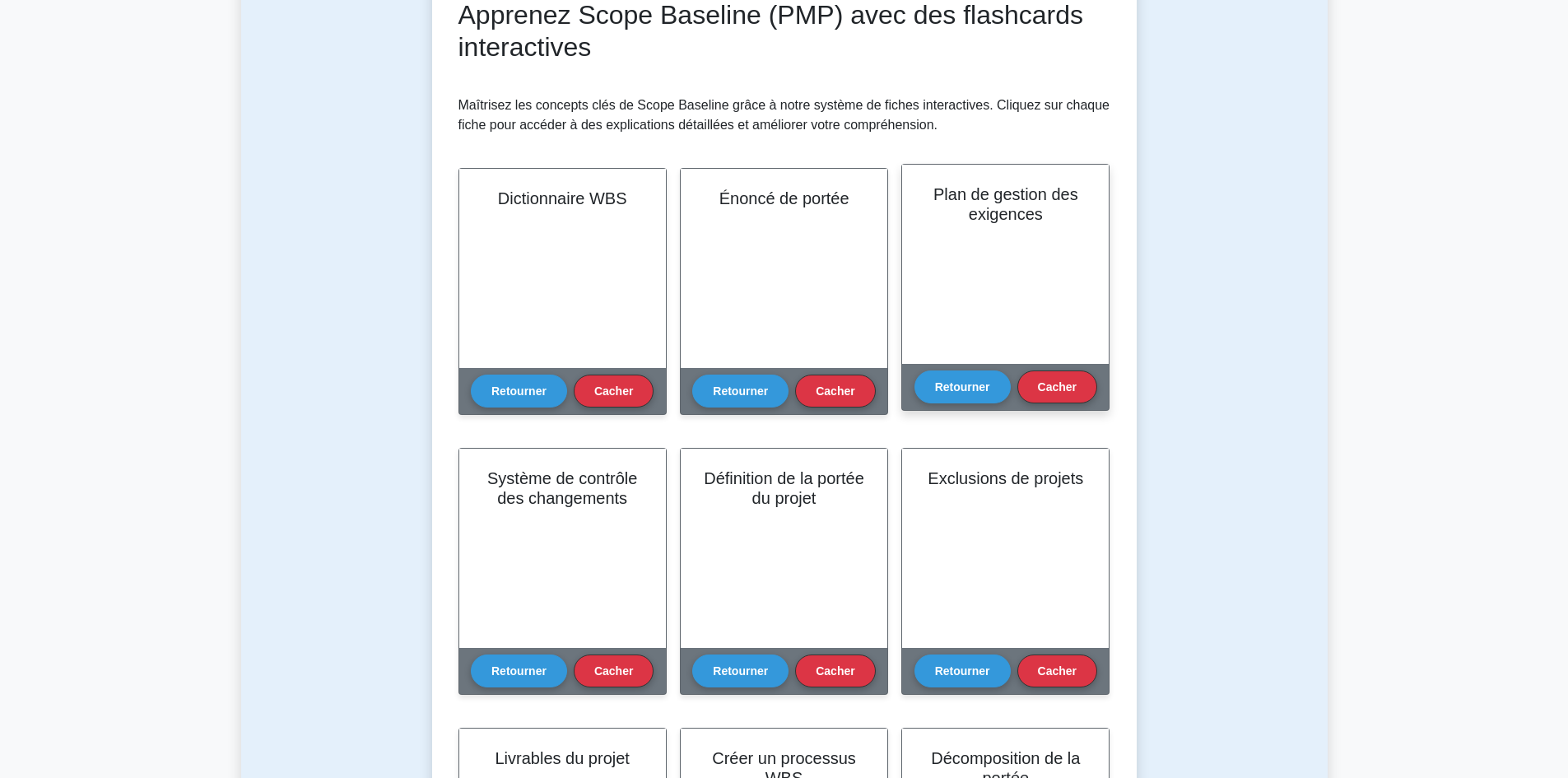
click at [947, 367] on div "Retourner Cacher" at bounding box center [1006, 387] width 182 height 46
click at [946, 377] on button "Retourner" at bounding box center [963, 387] width 97 height 33
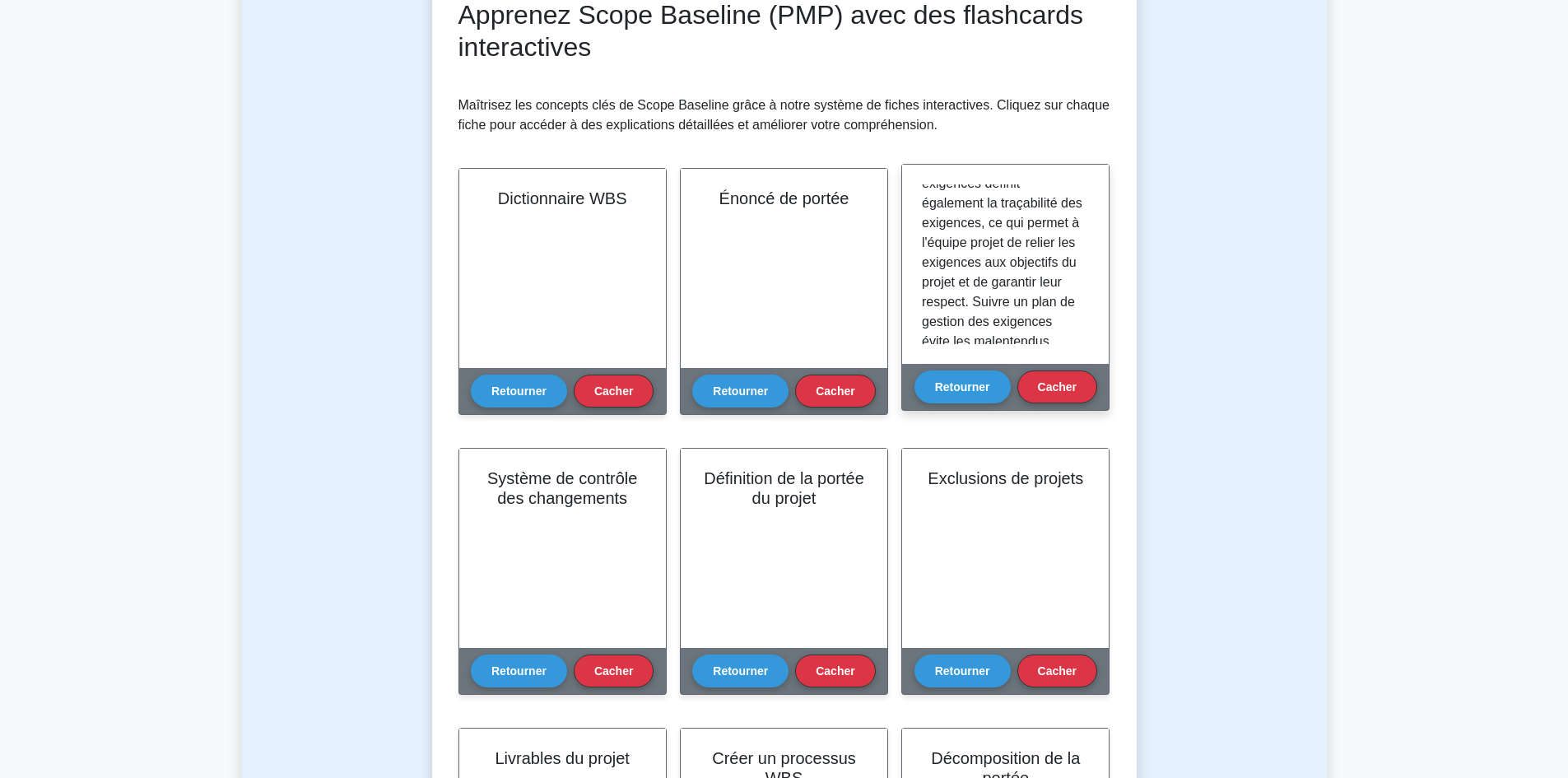
scroll to position [469, 0]
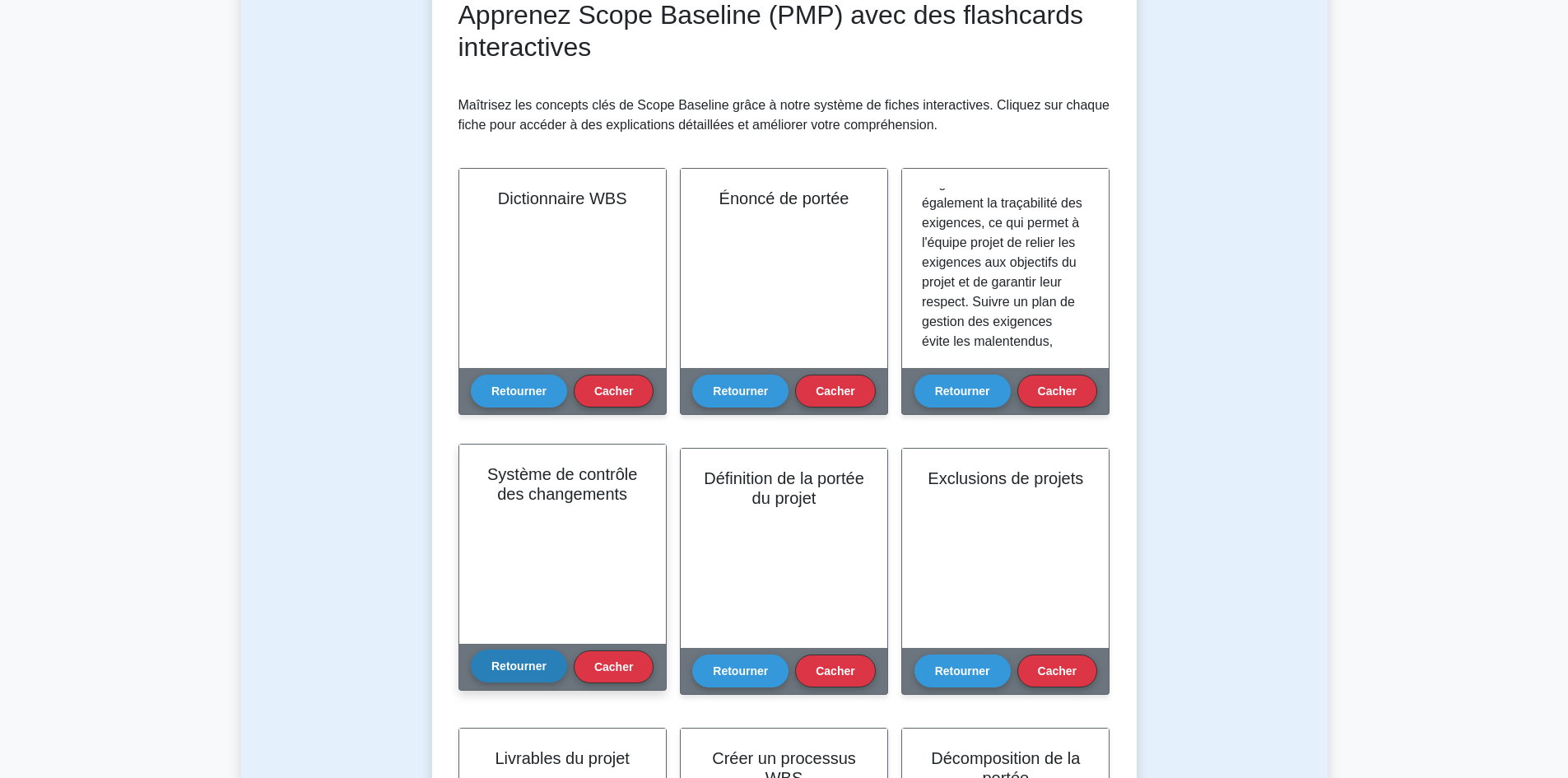
click at [516, 660] on font "Retourner" at bounding box center [519, 666] width 55 height 13
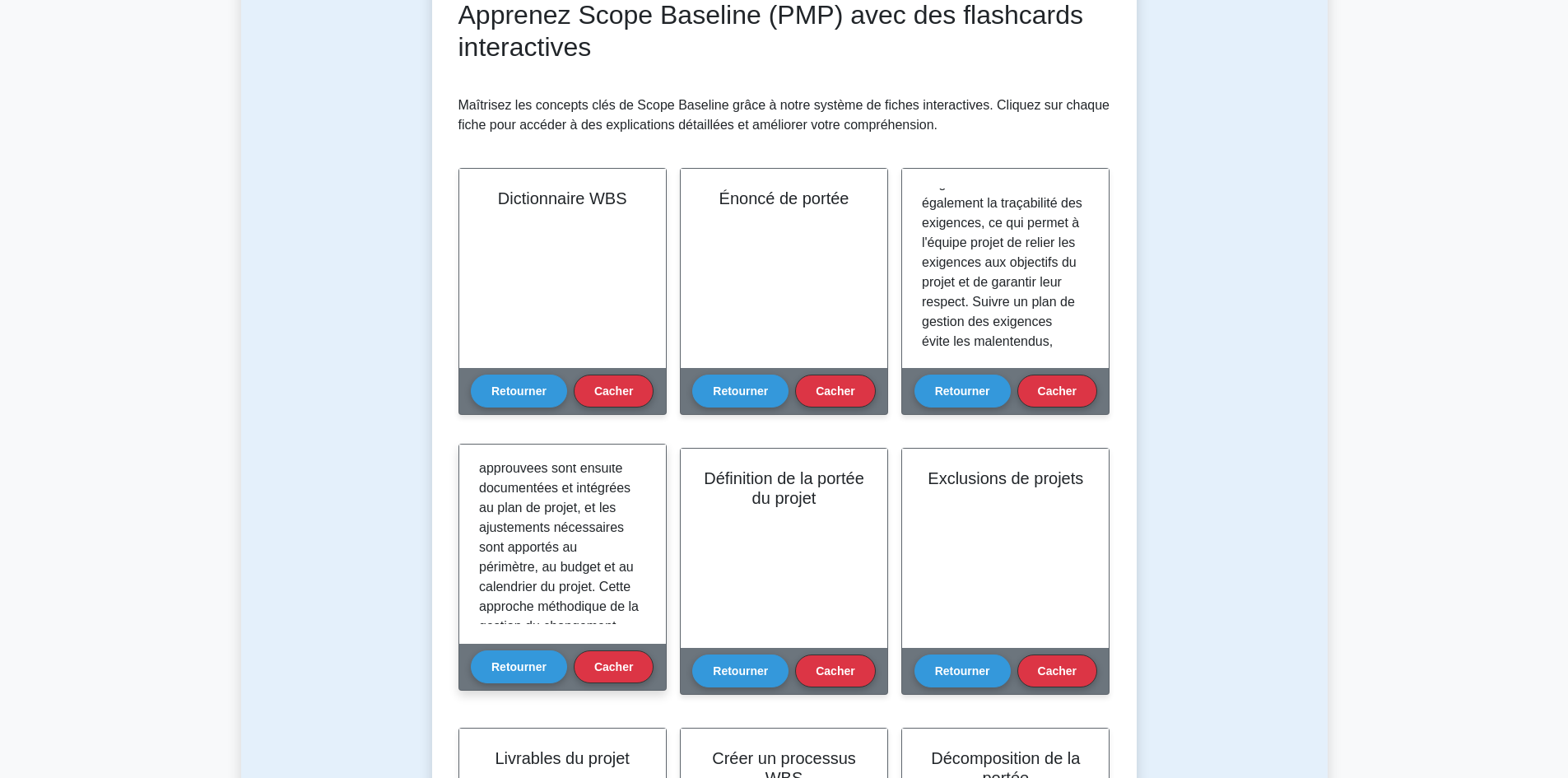
scroll to position [553, 0]
click at [542, 665] on font "Retourner" at bounding box center [519, 666] width 55 height 13
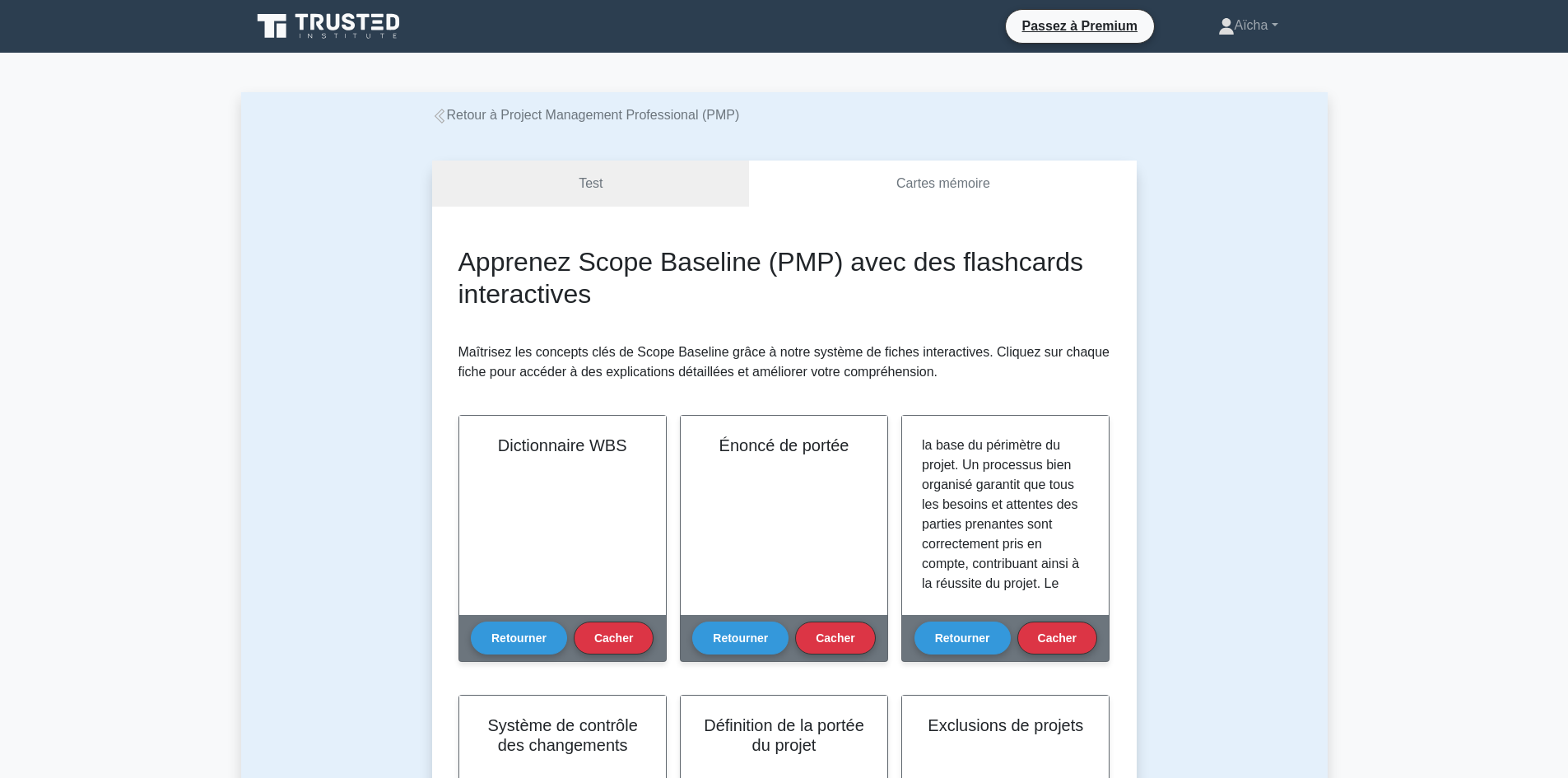
scroll to position [140, 0]
click at [640, 185] on link "Test" at bounding box center [591, 184] width 317 height 47
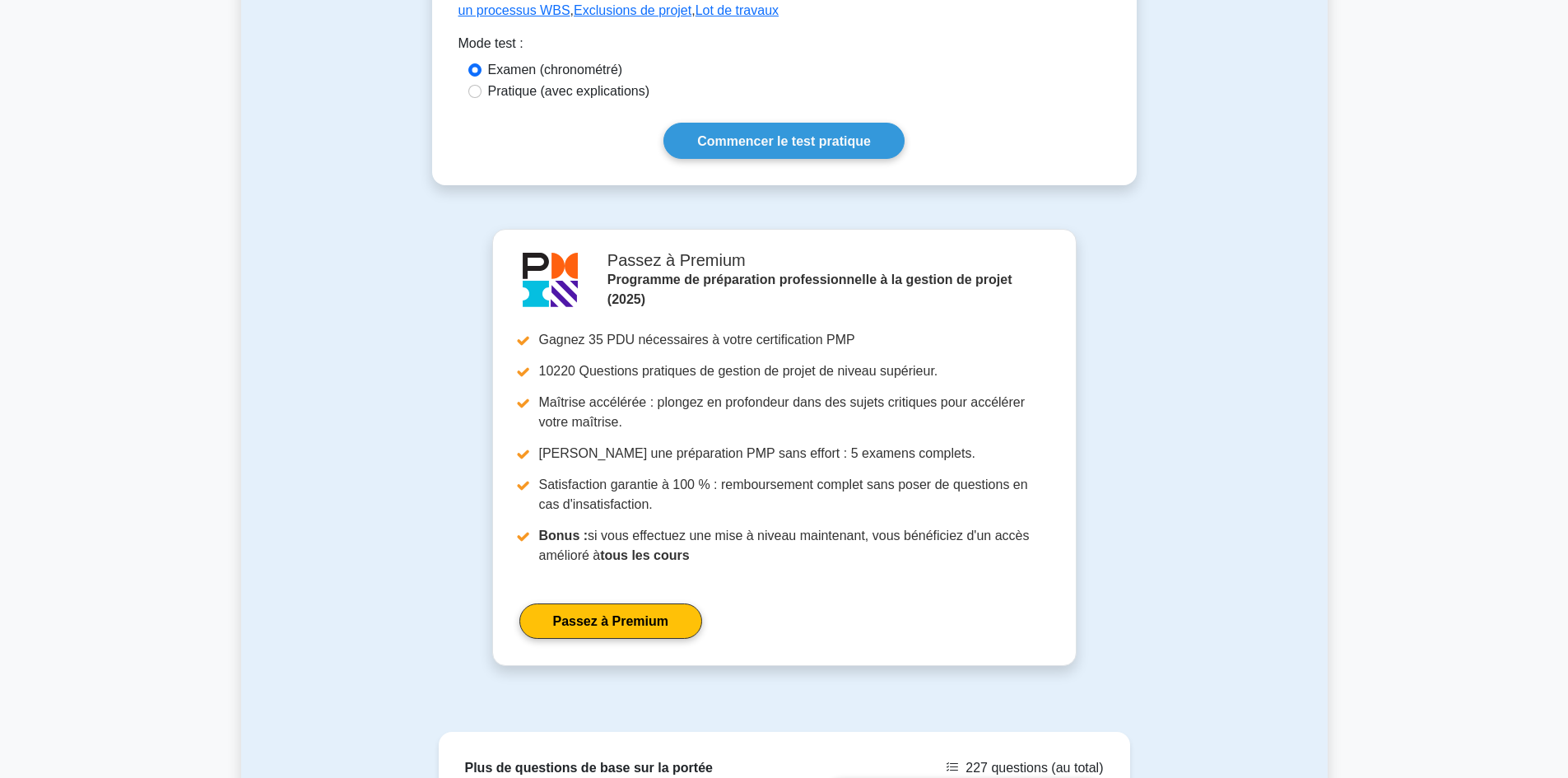
scroll to position [576, 0]
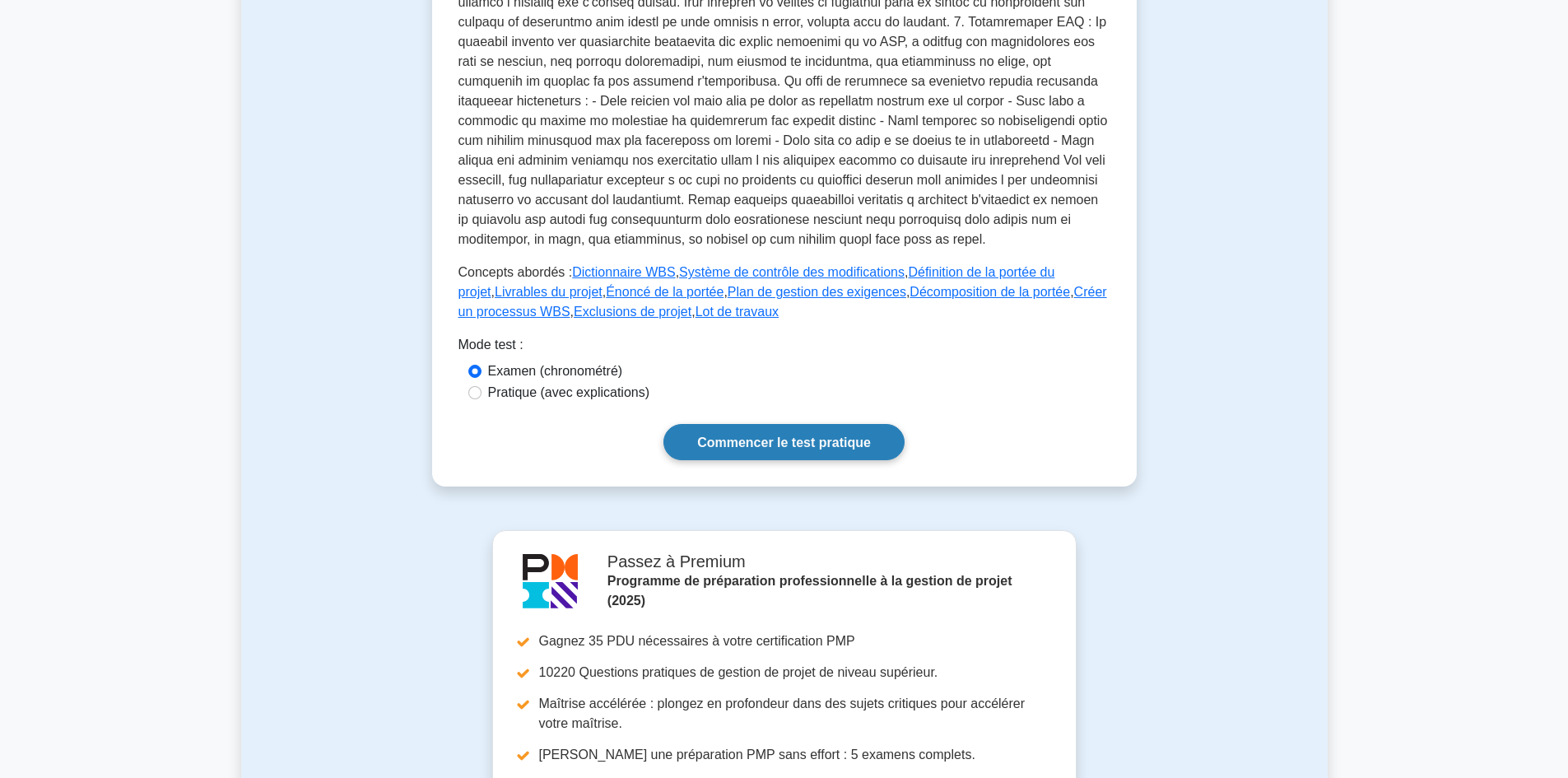
click at [776, 439] on font "Commencer le test pratique" at bounding box center [784, 442] width 173 height 14
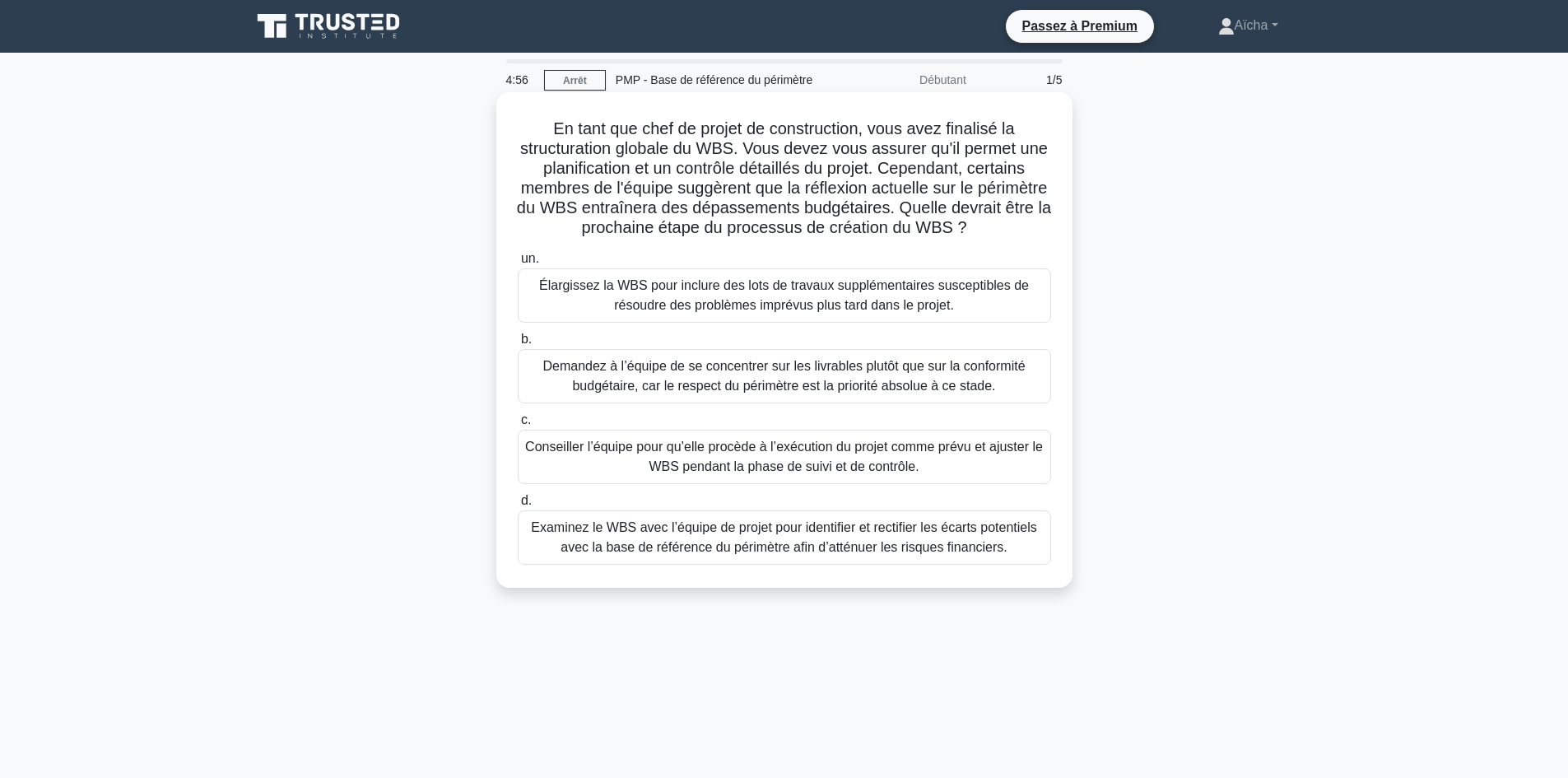
click at [721, 160] on font "En tant que chef de projet de construction, vous avez finalisé la structuration…" at bounding box center [784, 177] width 534 height 117
click at [752, 538] on font "Examinez le WBS avec l’équipe de projet pour identifier et rectifier les écarts…" at bounding box center [784, 537] width 519 height 39
click at [518, 506] on input "d. Examinez le WBS avec l’équipe de projet pour identifier et rectifier les éca…" at bounding box center [518, 501] width 0 height 11
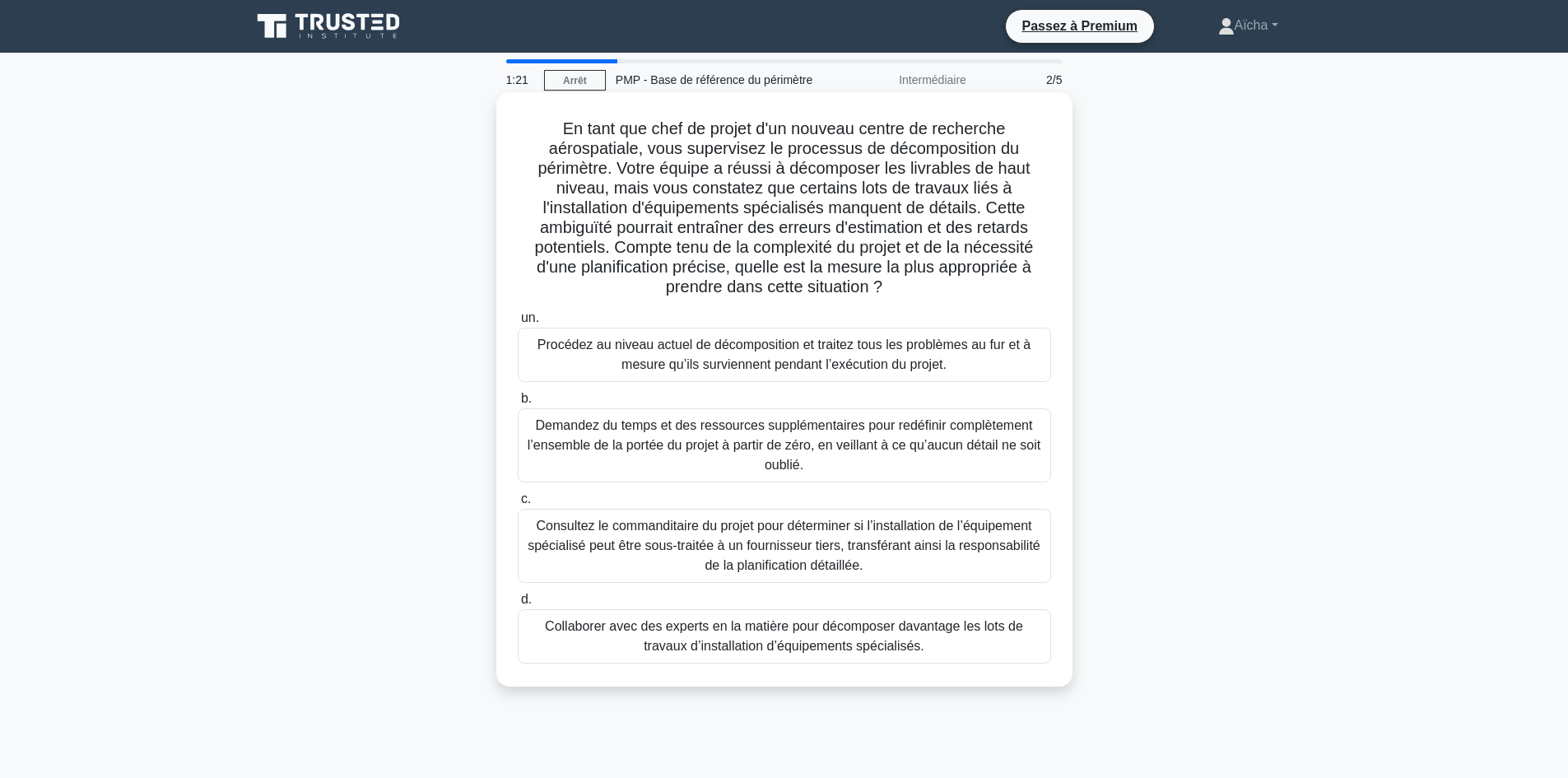
click at [845, 643] on font "Collaborer avec des experts en la matière pour décomposer davantage les lots de…" at bounding box center [784, 636] width 478 height 34
click at [518, 605] on input "d. Collaborer avec des experts en la matière pour décomposer davantage les lots…" at bounding box center [518, 599] width 0 height 11
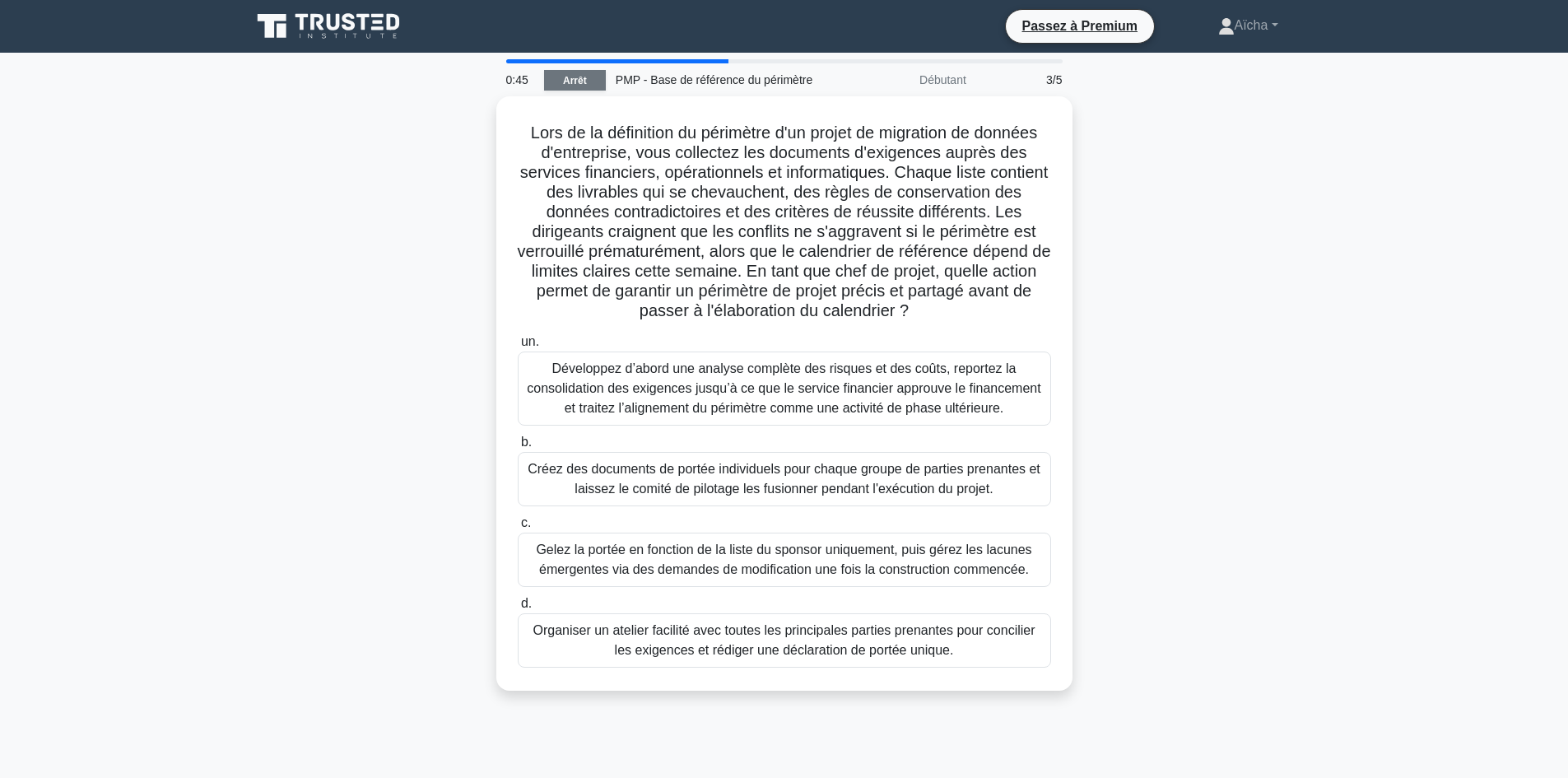
click at [575, 77] on font "Arrêt" at bounding box center [575, 81] width 24 height 12
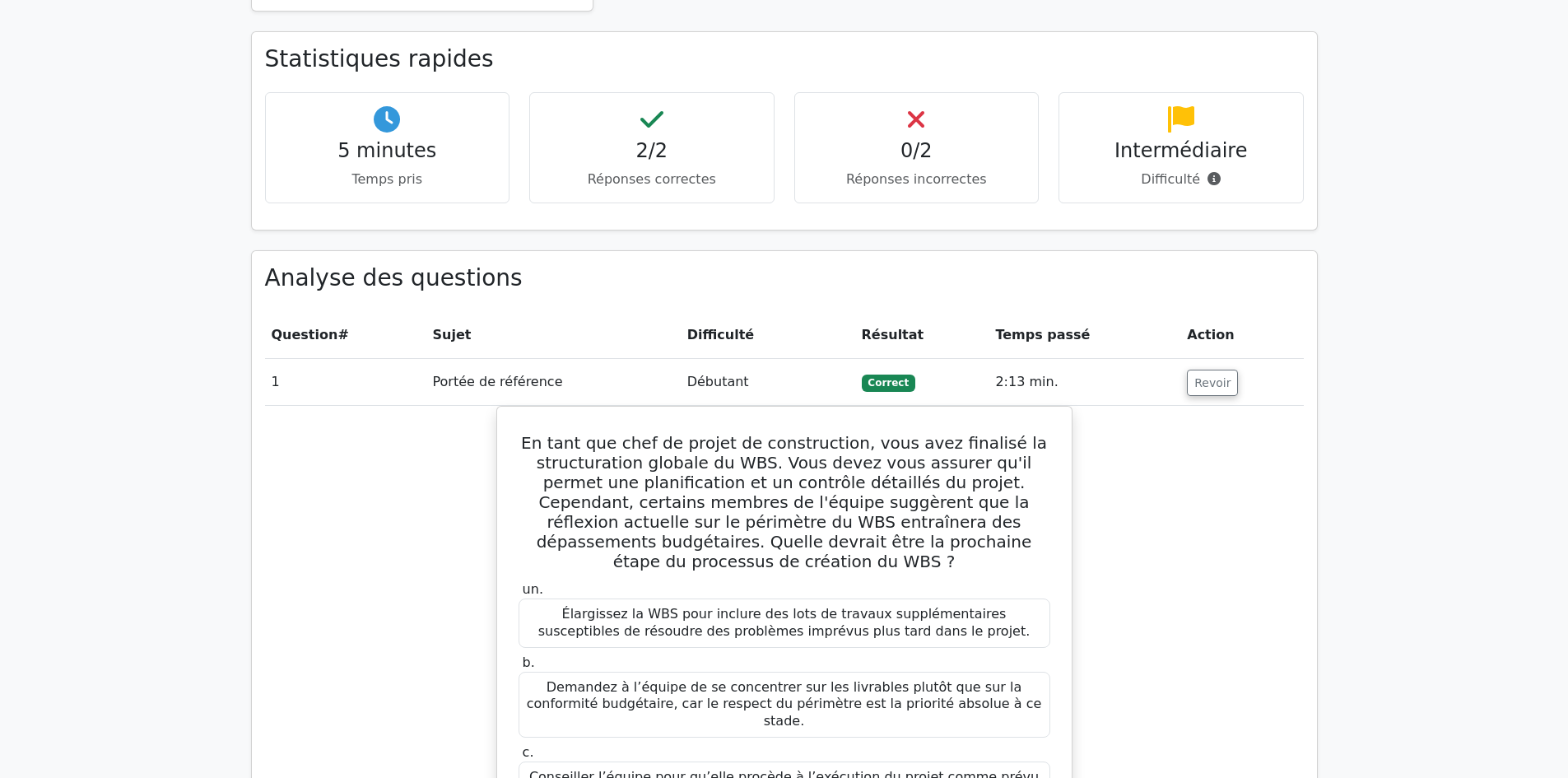
scroll to position [1070, 0]
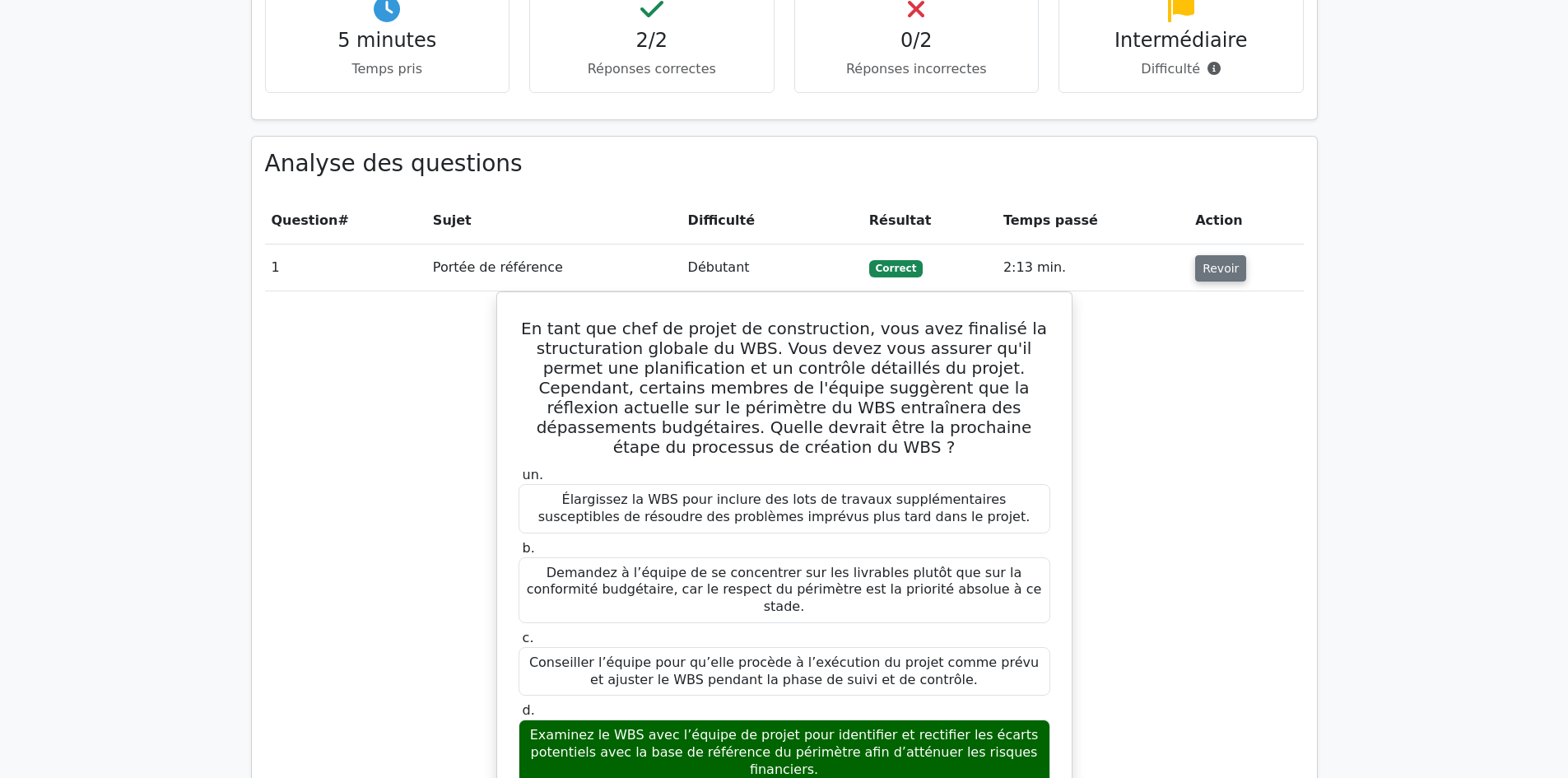
click at [1206, 267] on font "Revoir" at bounding box center [1221, 268] width 36 height 13
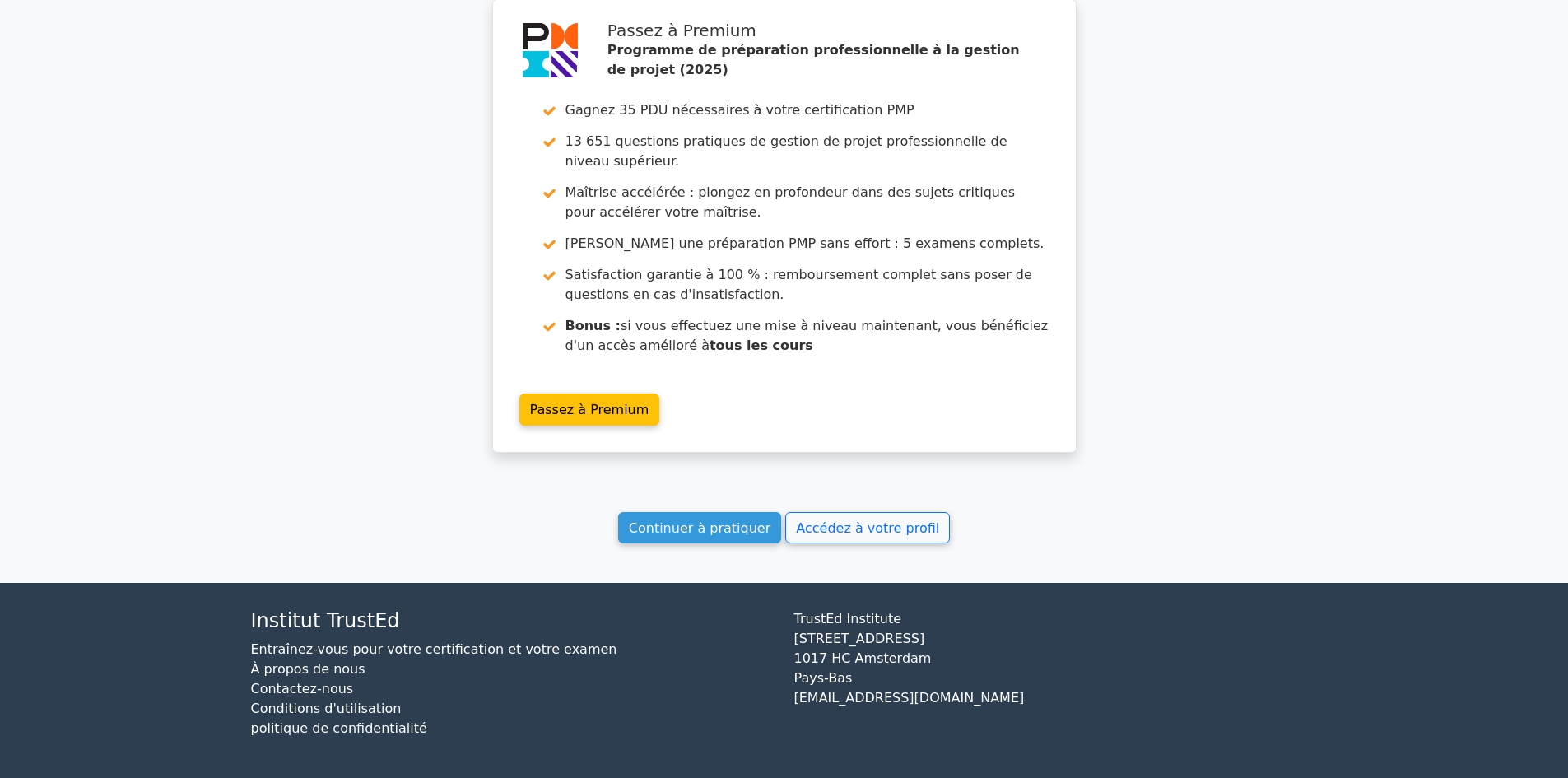
scroll to position [1506, 0]
click at [858, 527] on font "Accédez à votre profil" at bounding box center [868, 526] width 143 height 16
